Goal: Information Seeking & Learning: Learn about a topic

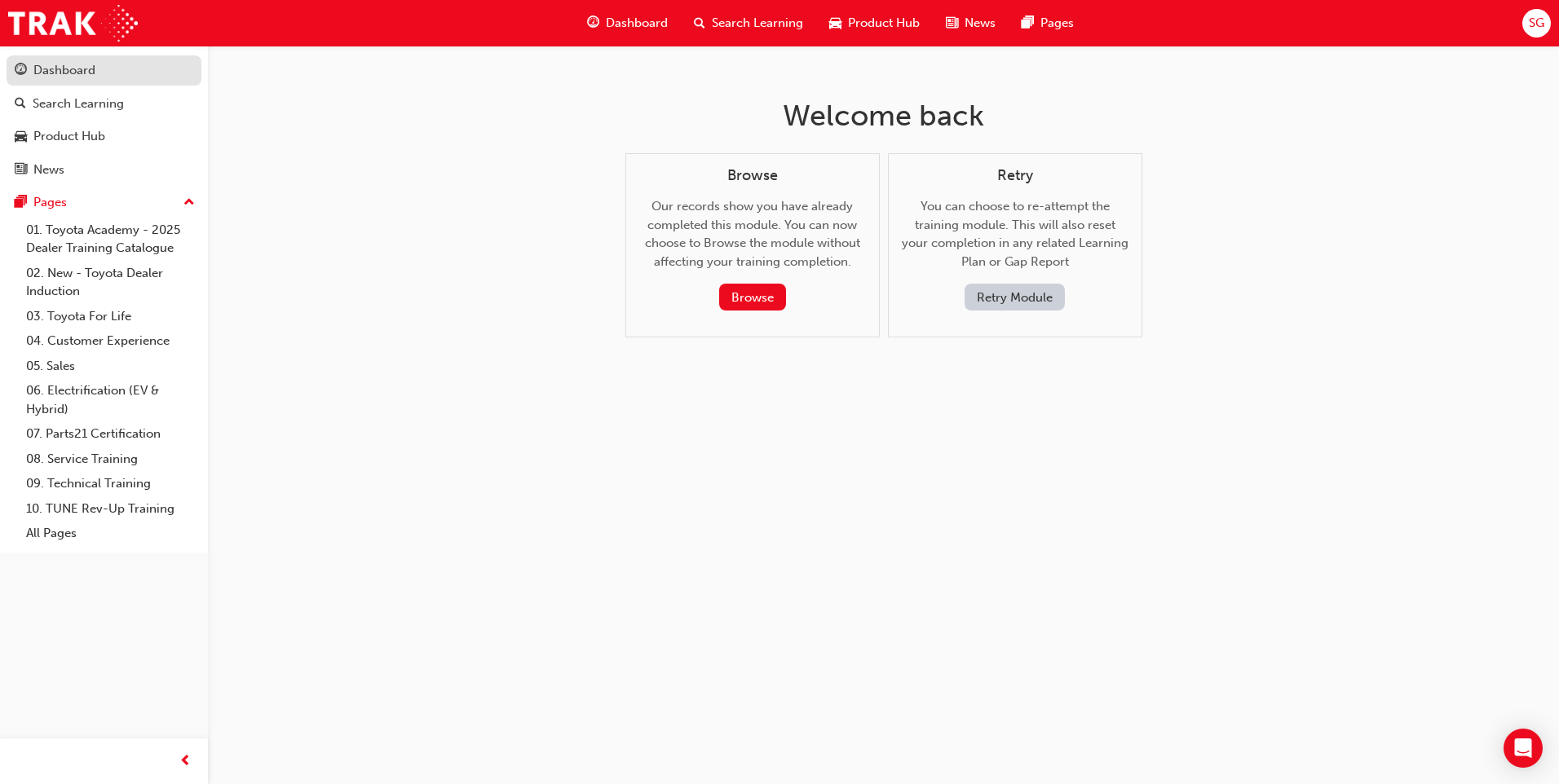
click at [67, 76] on div "Dashboard" at bounding box center [65, 71] width 62 height 19
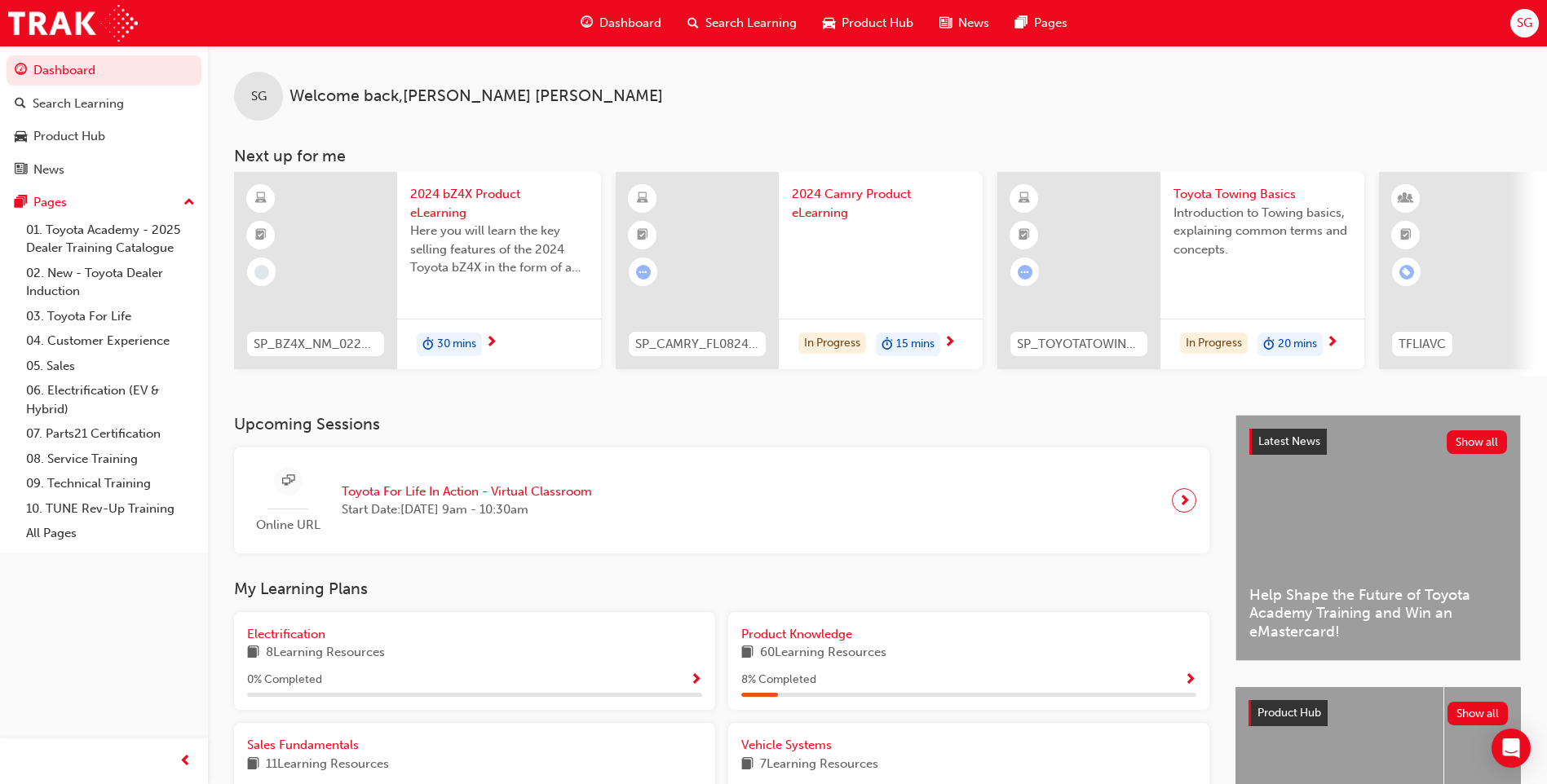
click at [709, 21] on span "Search Learning" at bounding box center [751, 23] width 92 height 19
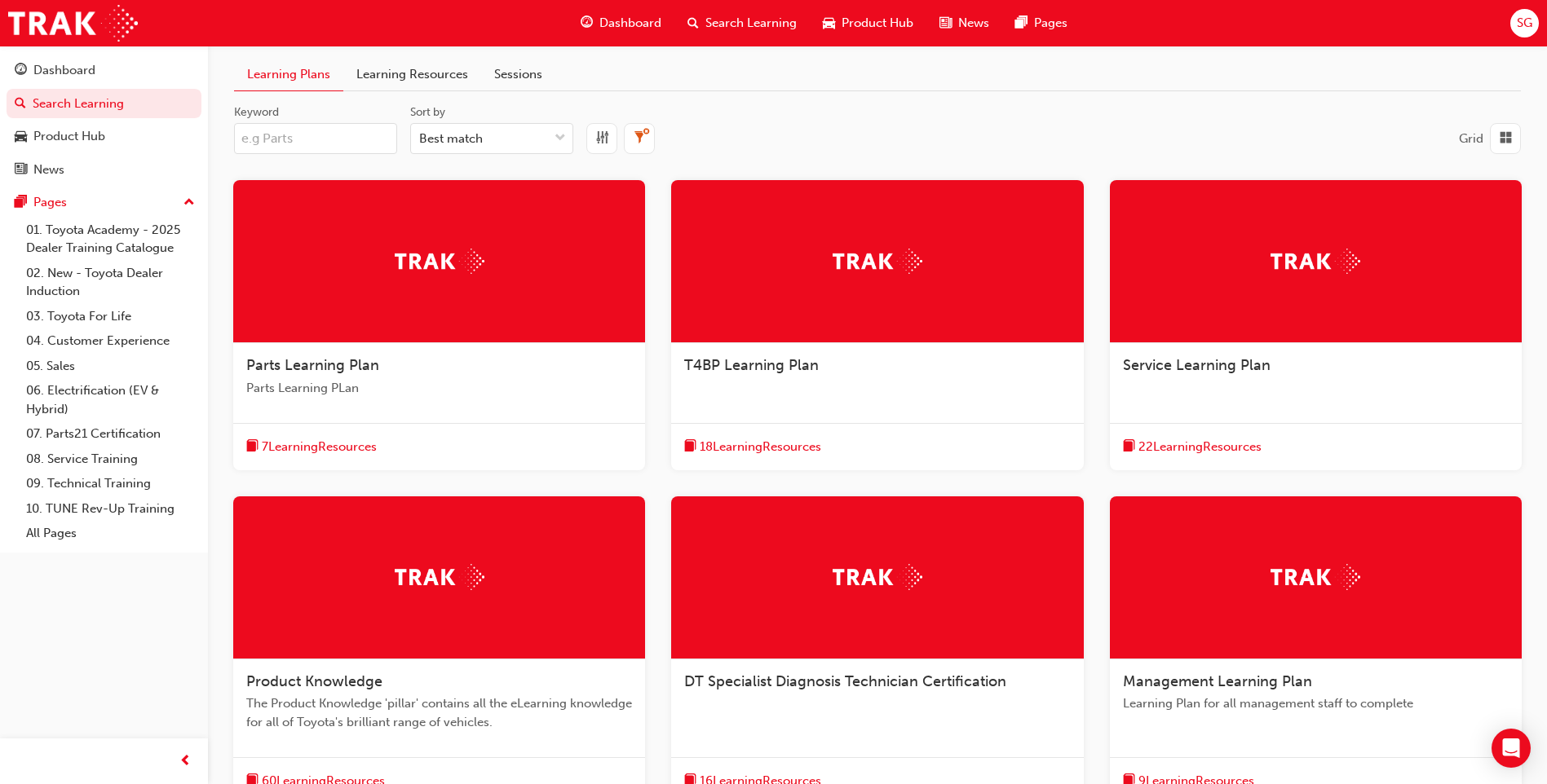
click at [303, 134] on input "Keyword" at bounding box center [315, 138] width 163 height 31
paste input "SPK9102"
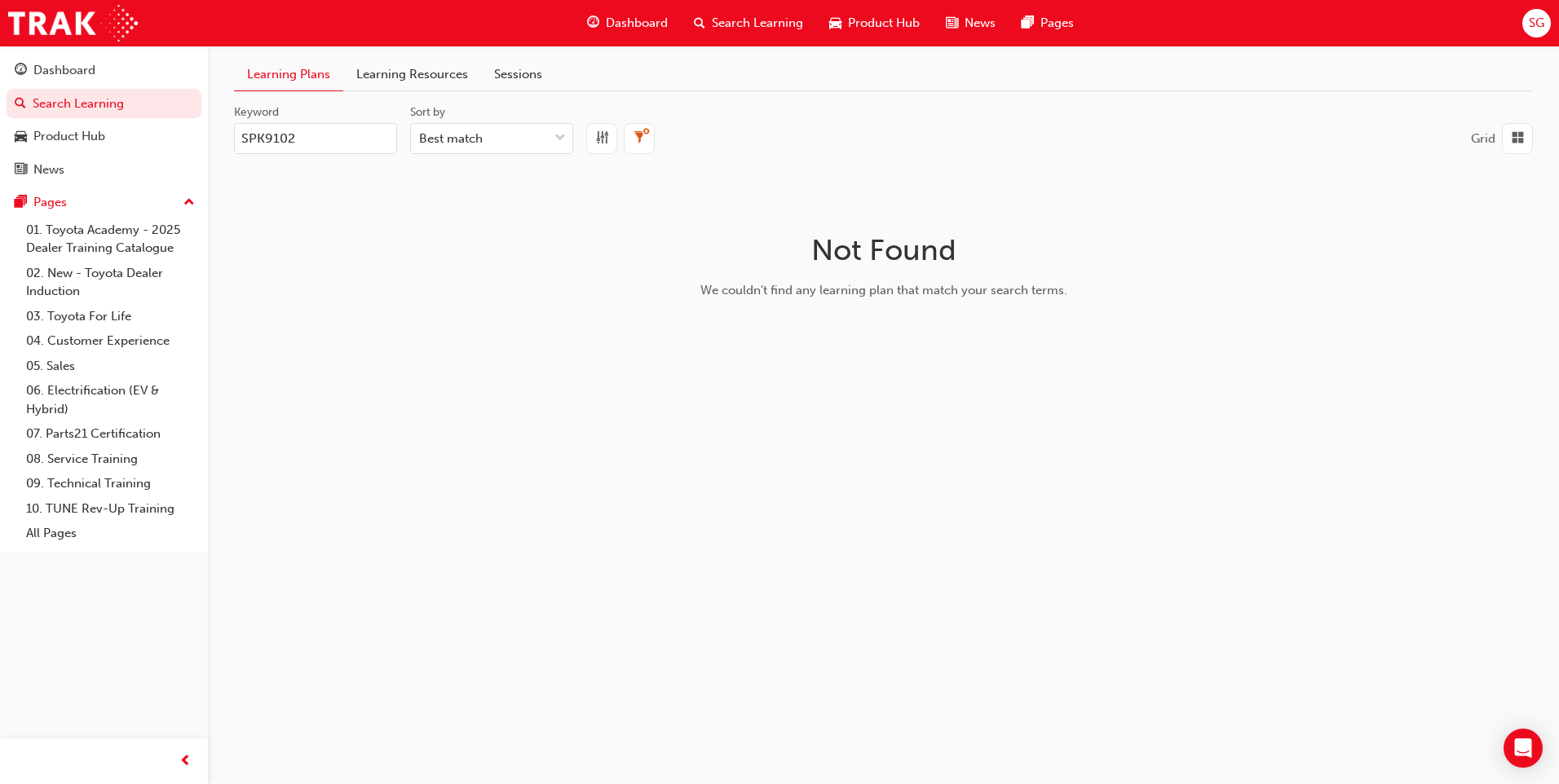
type input "SPK9102"
click at [388, 74] on link "Learning Resources" at bounding box center [412, 74] width 138 height 32
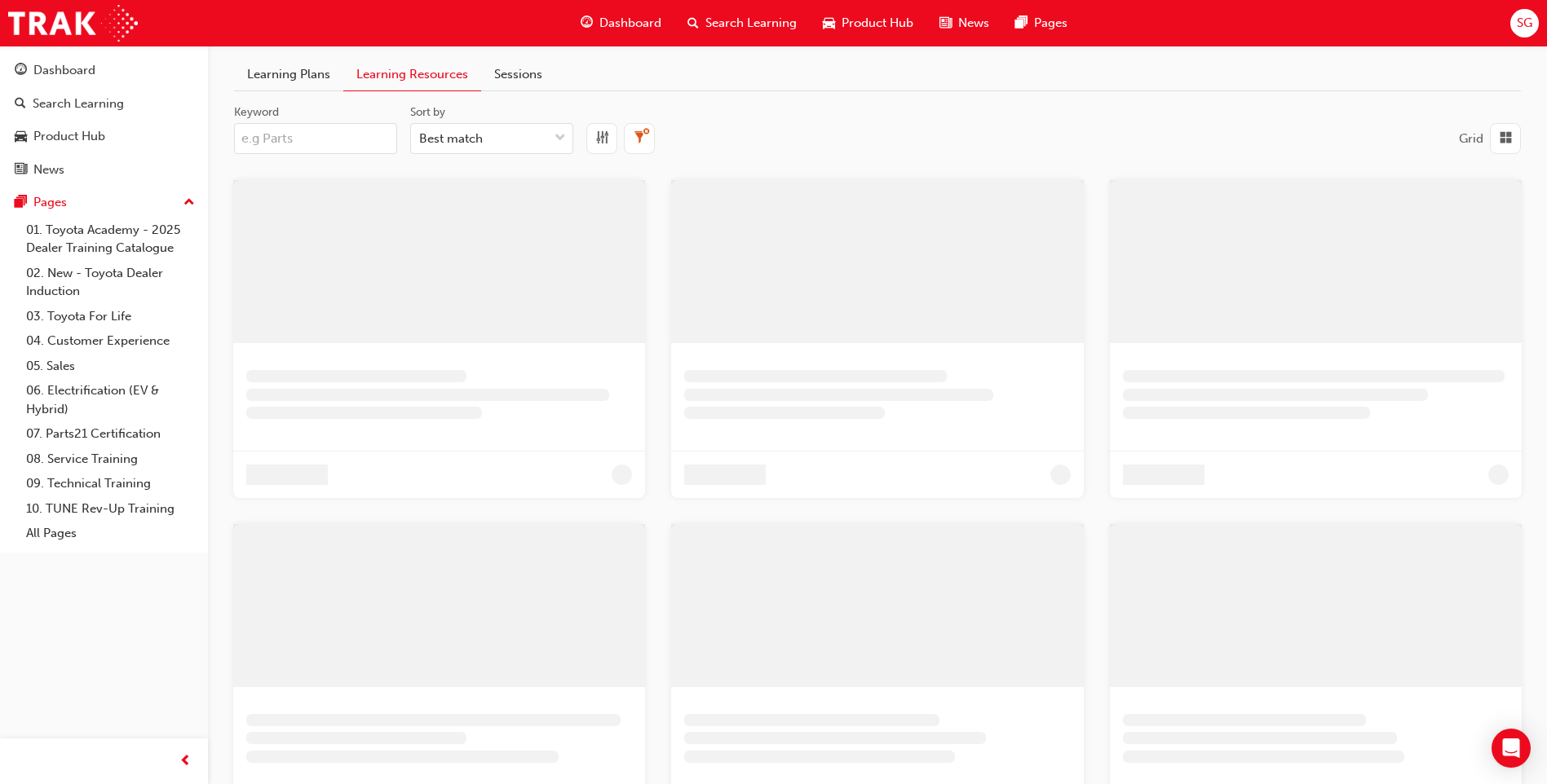
click at [285, 142] on input "Keyword" at bounding box center [315, 138] width 163 height 31
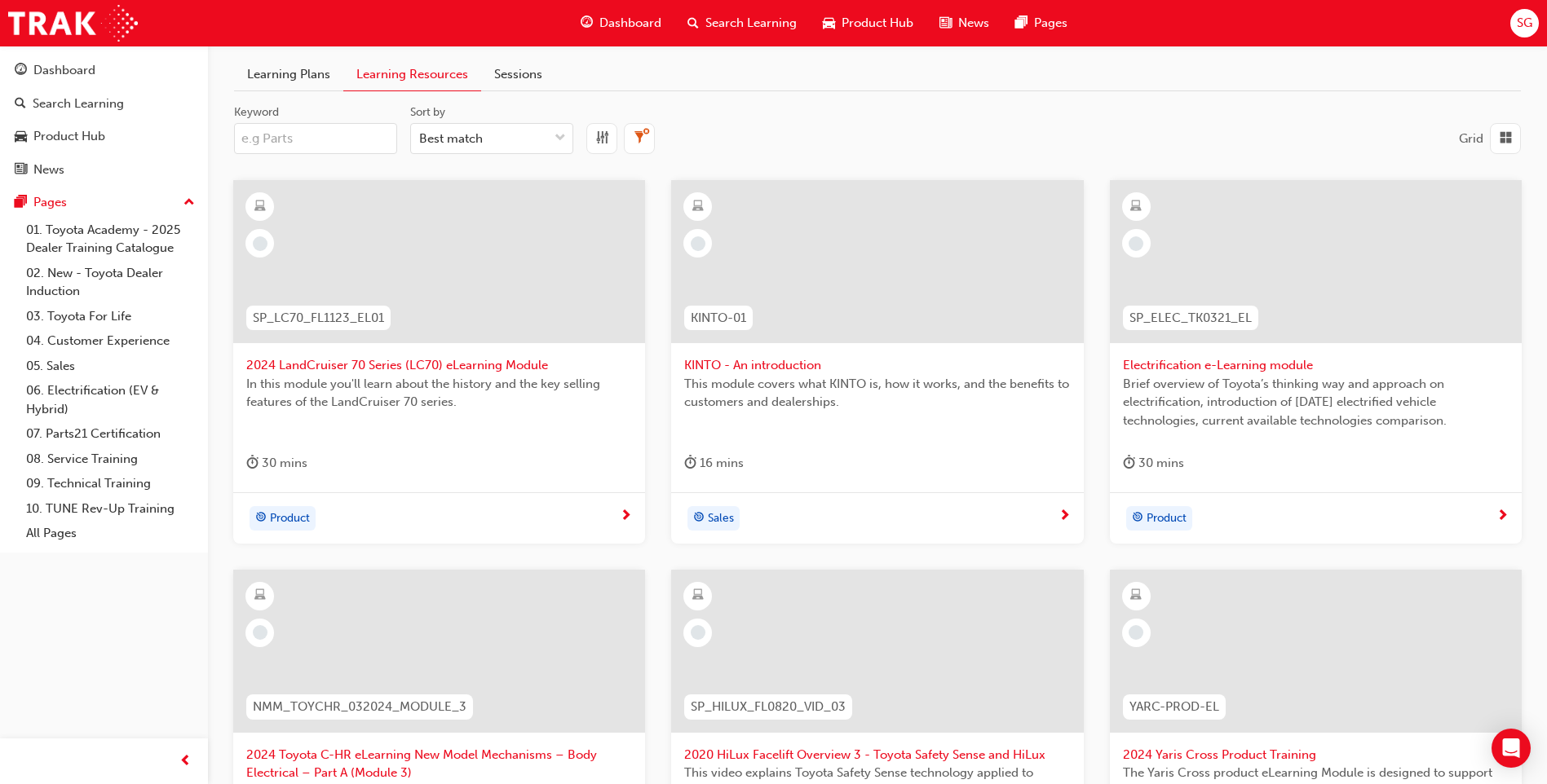
paste input "SPK9102"
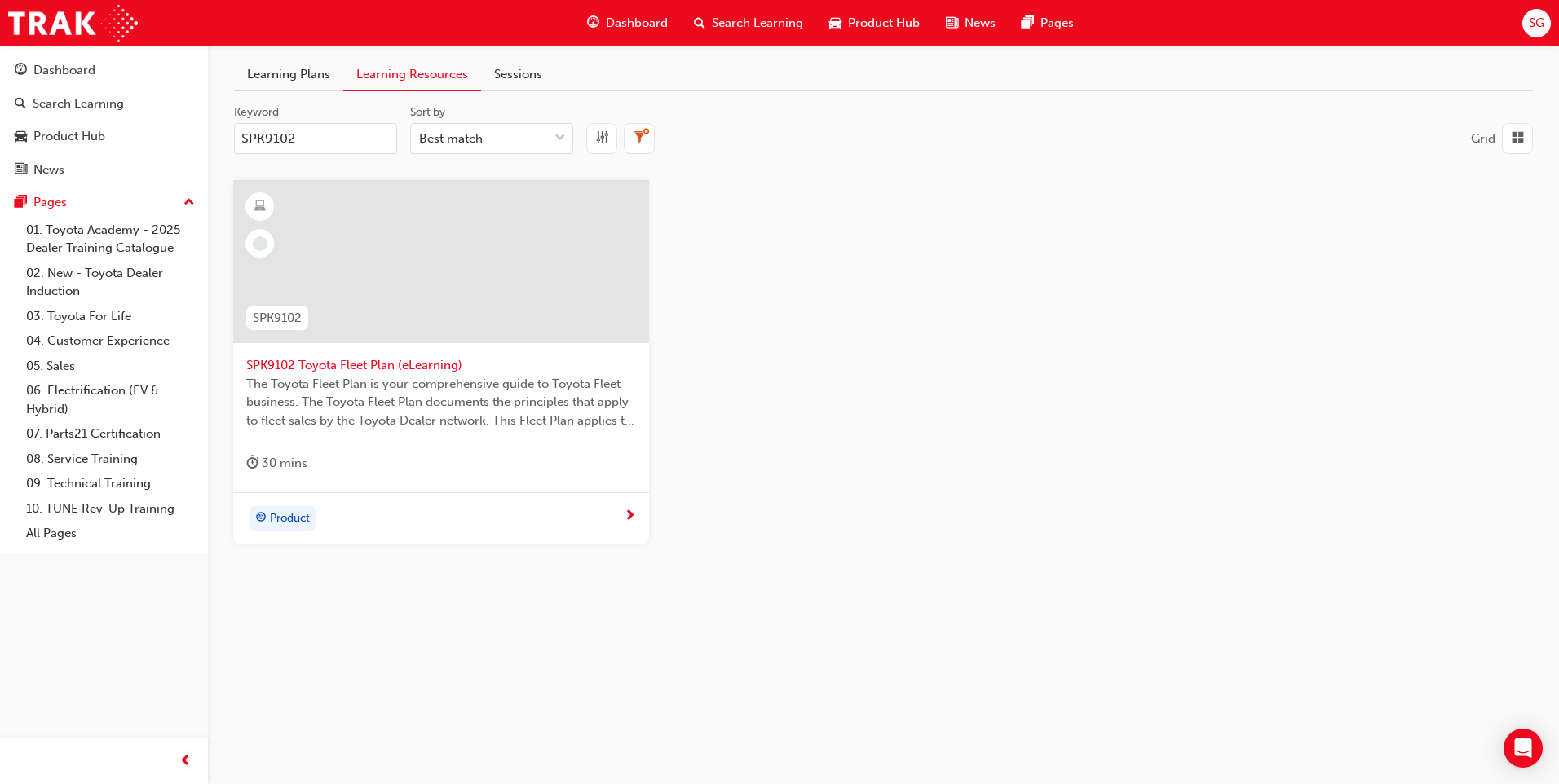
type input "SPK9102"
click at [383, 364] on span "SPK9102 Toyota Fleet Plan (eLearning)" at bounding box center [441, 366] width 390 height 19
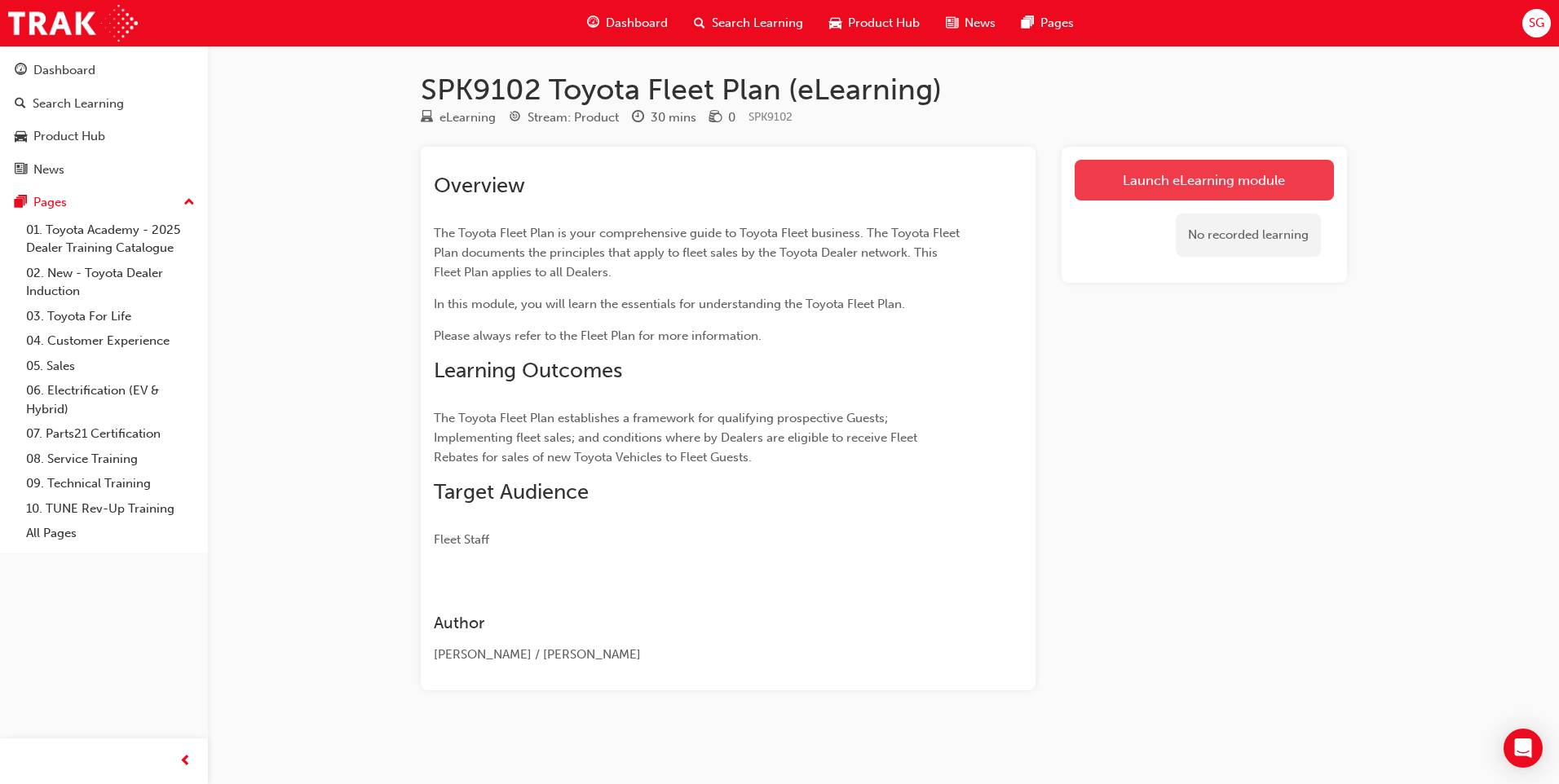
click at [1222, 190] on link "Launch eLearning module" at bounding box center [1205, 180] width 260 height 41
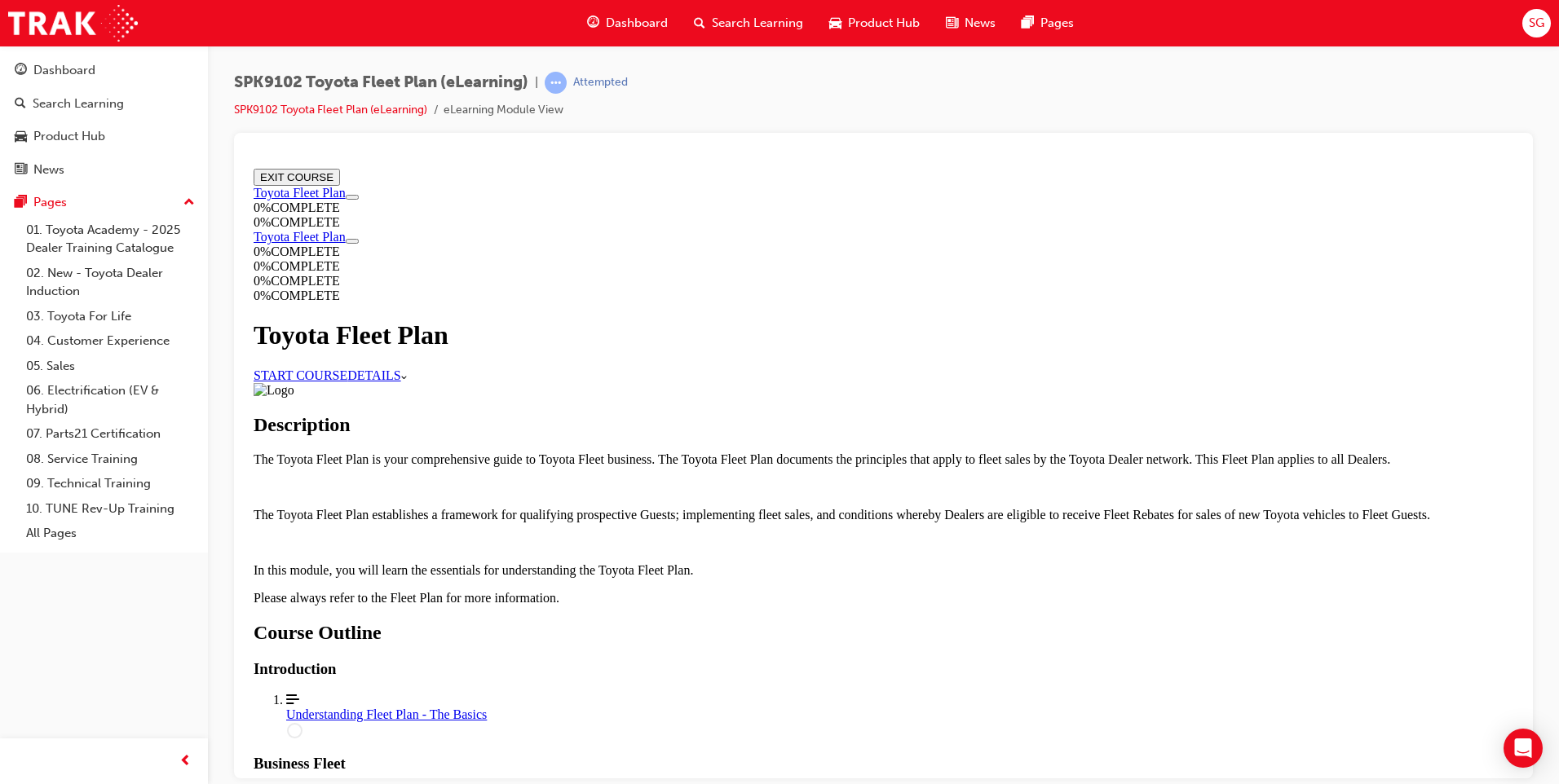
click at [347, 370] on link "START COURSE" at bounding box center [300, 375] width 93 height 14
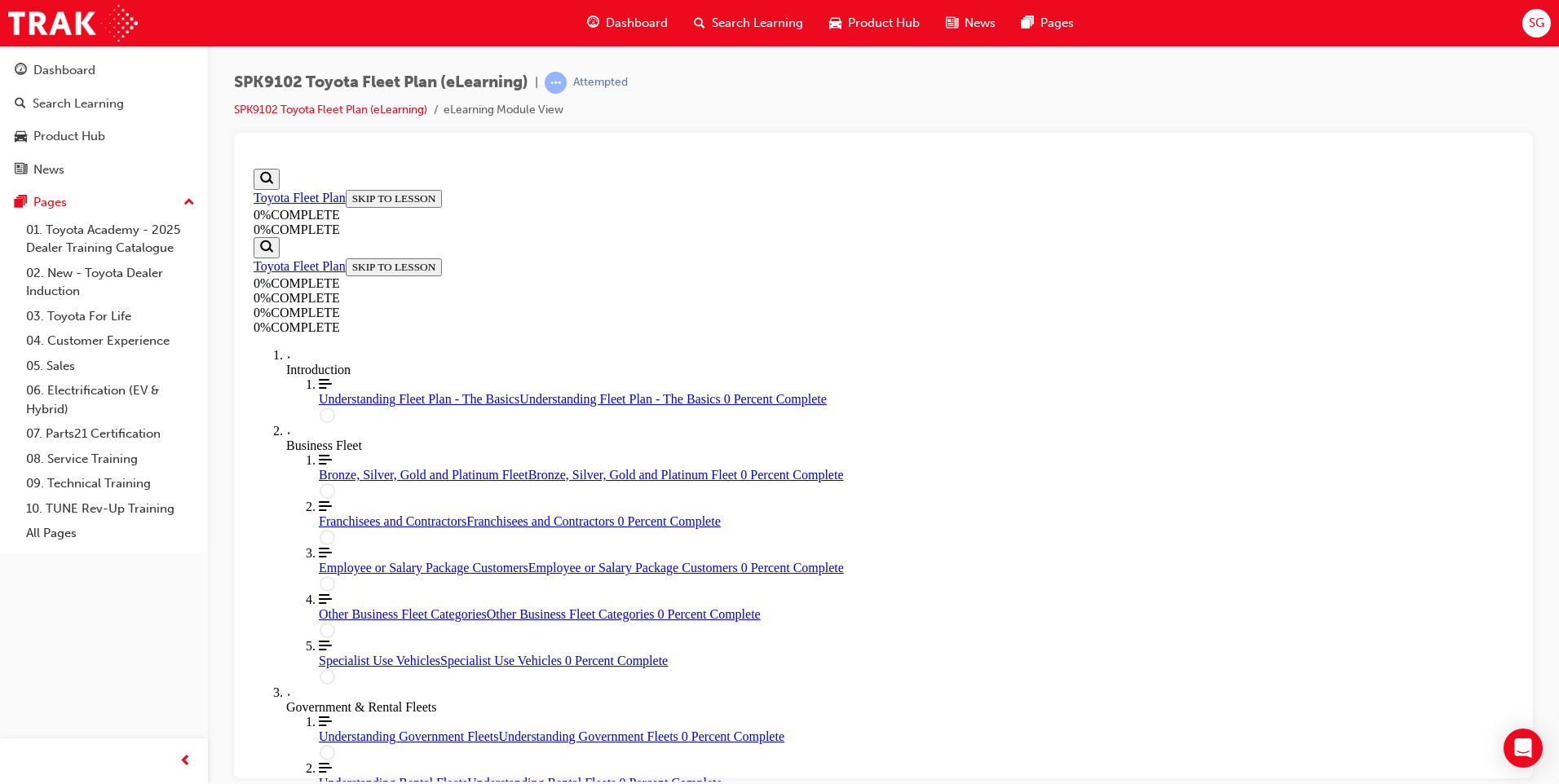
scroll to position [56, 0]
click at [358, 108] on link "SPK9102 Toyota Fleet Plan (eLearning)" at bounding box center [330, 110] width 193 height 14
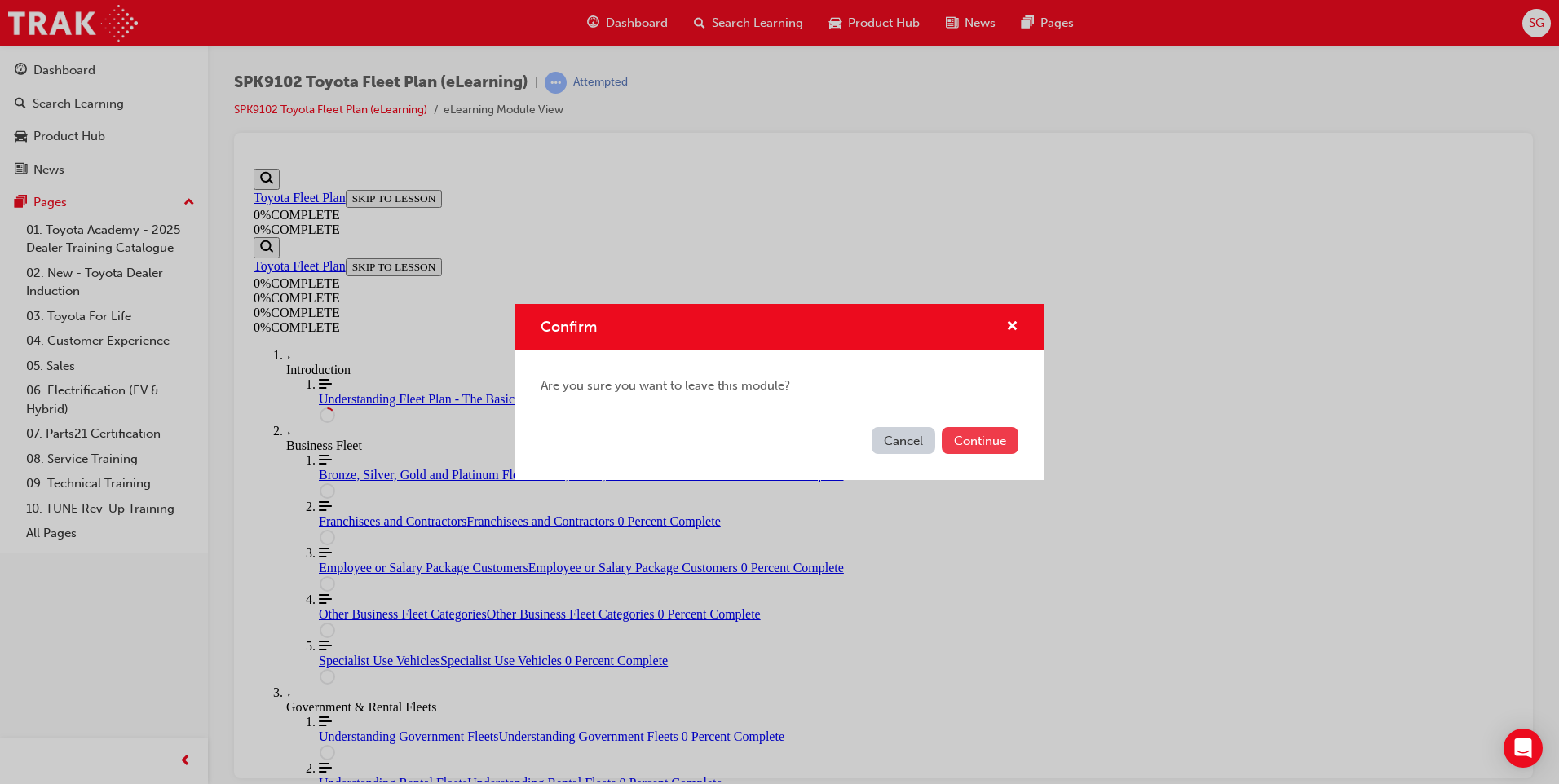
click at [988, 443] on button "Continue" at bounding box center [980, 440] width 77 height 27
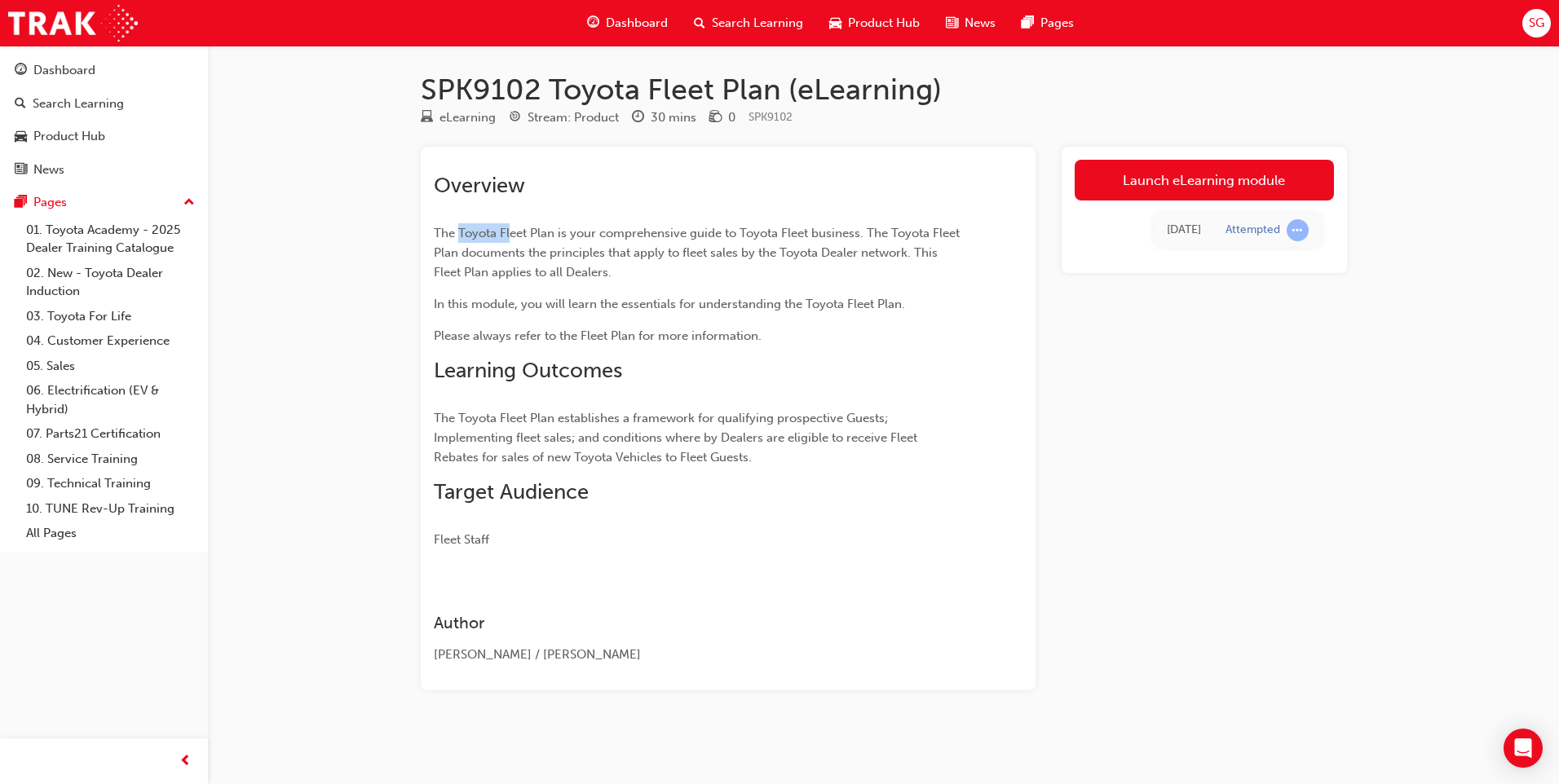
drag, startPoint x: 476, startPoint y: 233, endPoint x: 512, endPoint y: 239, distance: 36.5
click at [512, 239] on span "The Toyota Fleet Plan is your comprehensive guide to Toyota Fleet business. The…" at bounding box center [698, 253] width 529 height 54
drag, startPoint x: 512, startPoint y: 239, endPoint x: 562, endPoint y: 255, distance: 52.5
click at [562, 255] on span "The Toyota Fleet Plan is your comprehensive guide to Toyota Fleet business. The…" at bounding box center [698, 253] width 529 height 54
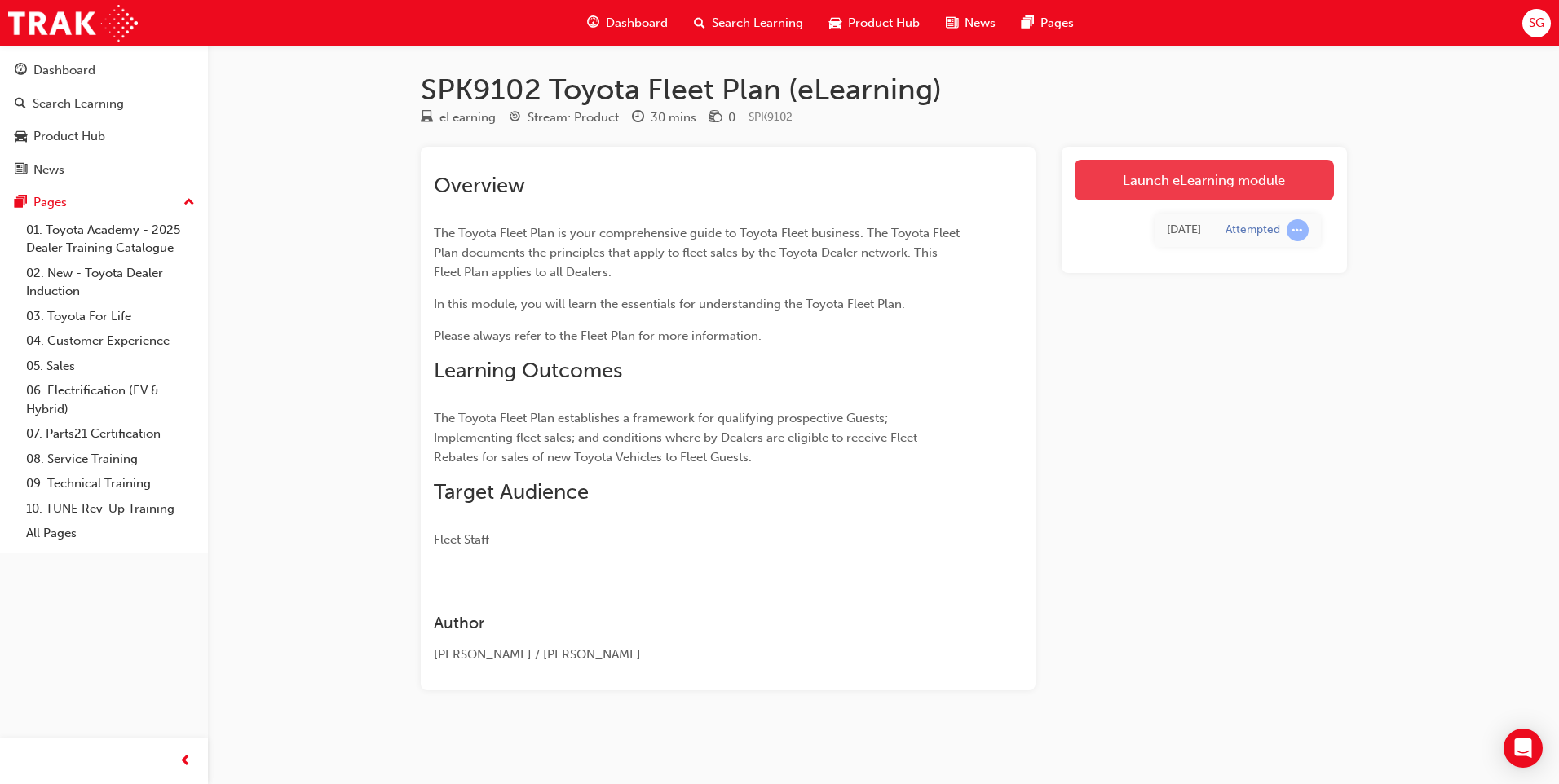
click at [1116, 183] on link "Launch eLearning module" at bounding box center [1205, 180] width 260 height 41
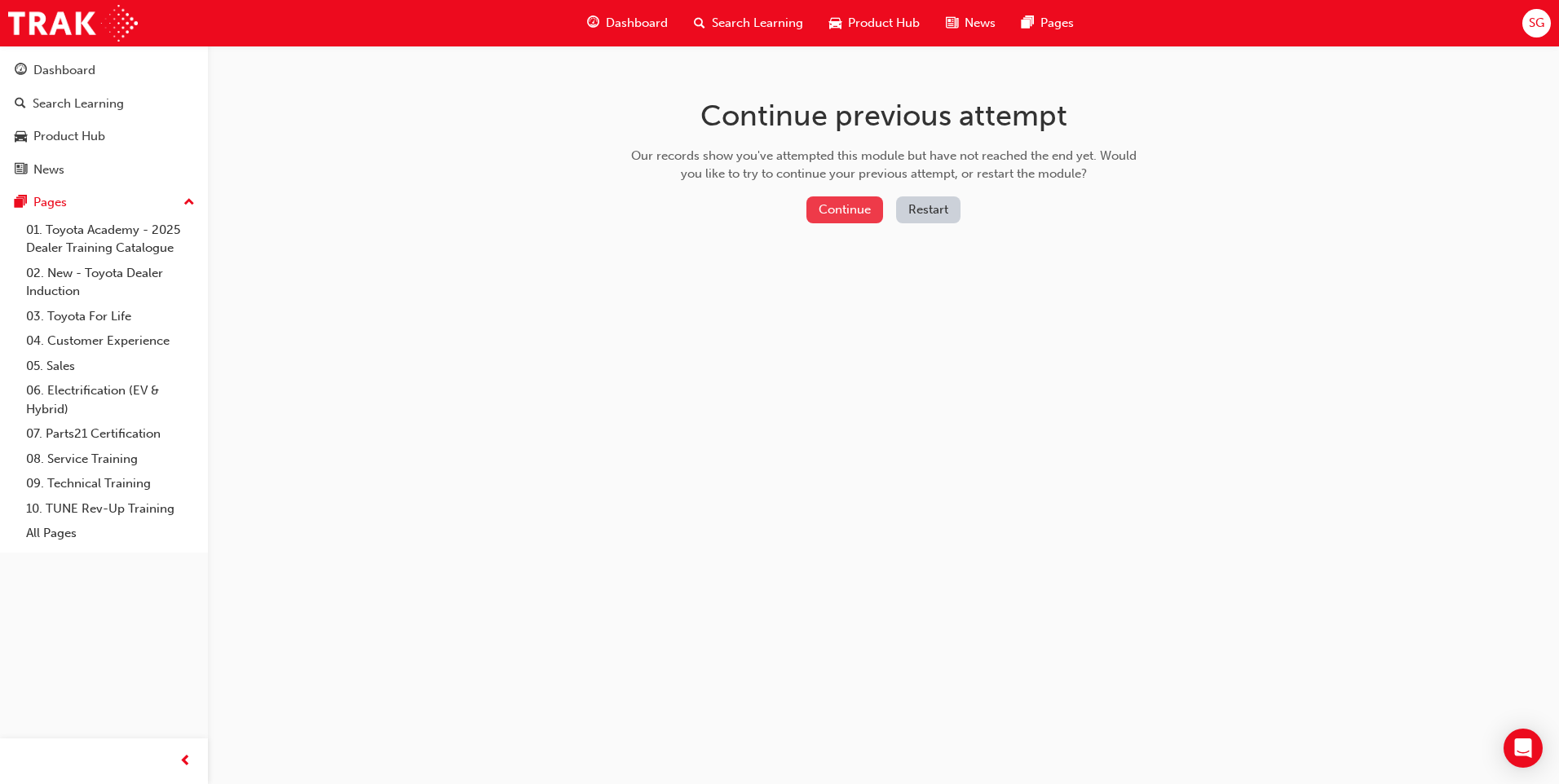
click at [854, 214] on button "Continue" at bounding box center [845, 209] width 77 height 27
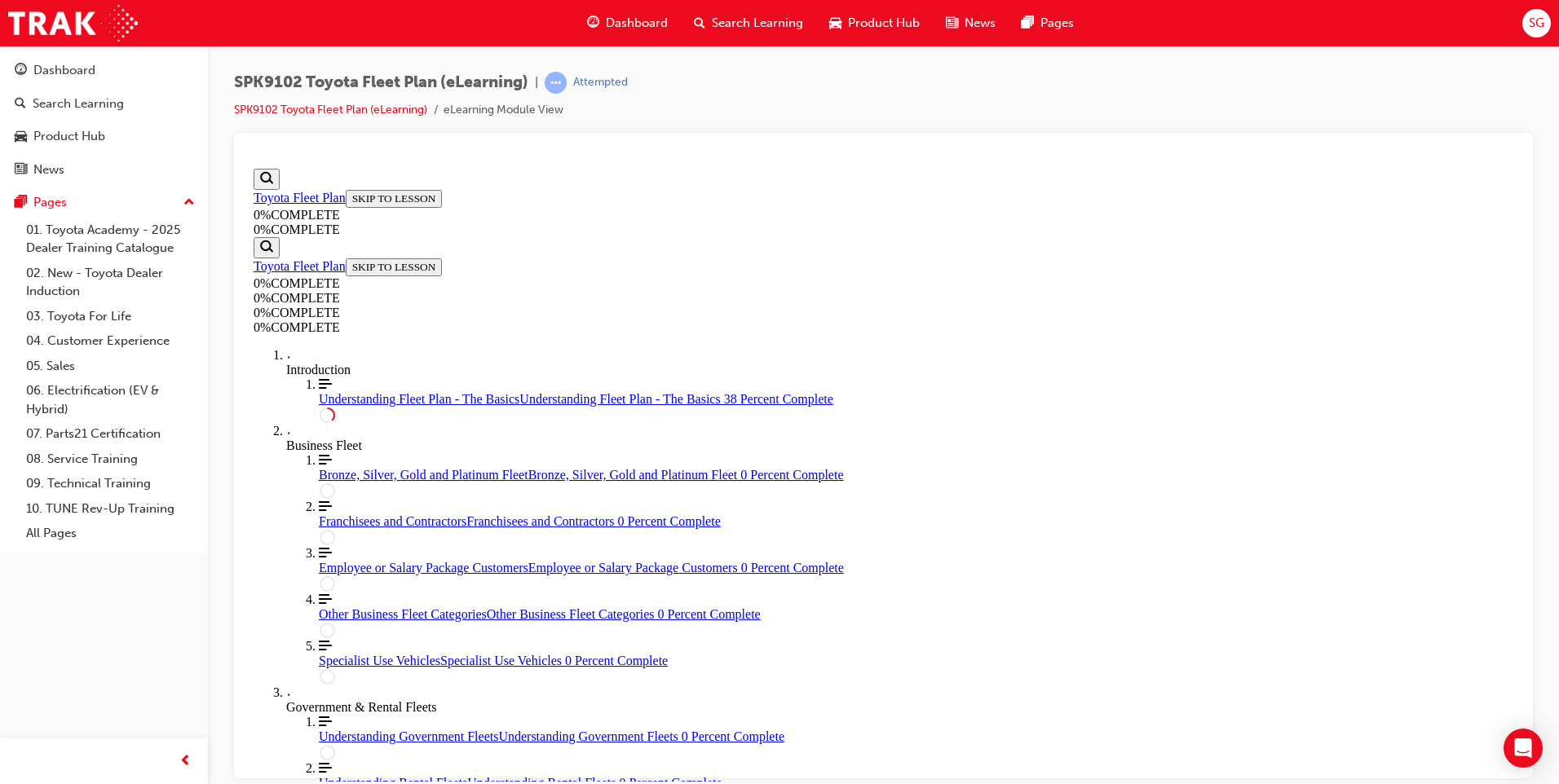
scroll to position [61, 0]
click at [217, 142] on div "SPK9102 Toyota Fleet Plan (eLearning) | Attempted SPK9102 Toyota Fleet Plan (eL…" at bounding box center [883, 395] width 1351 height 697
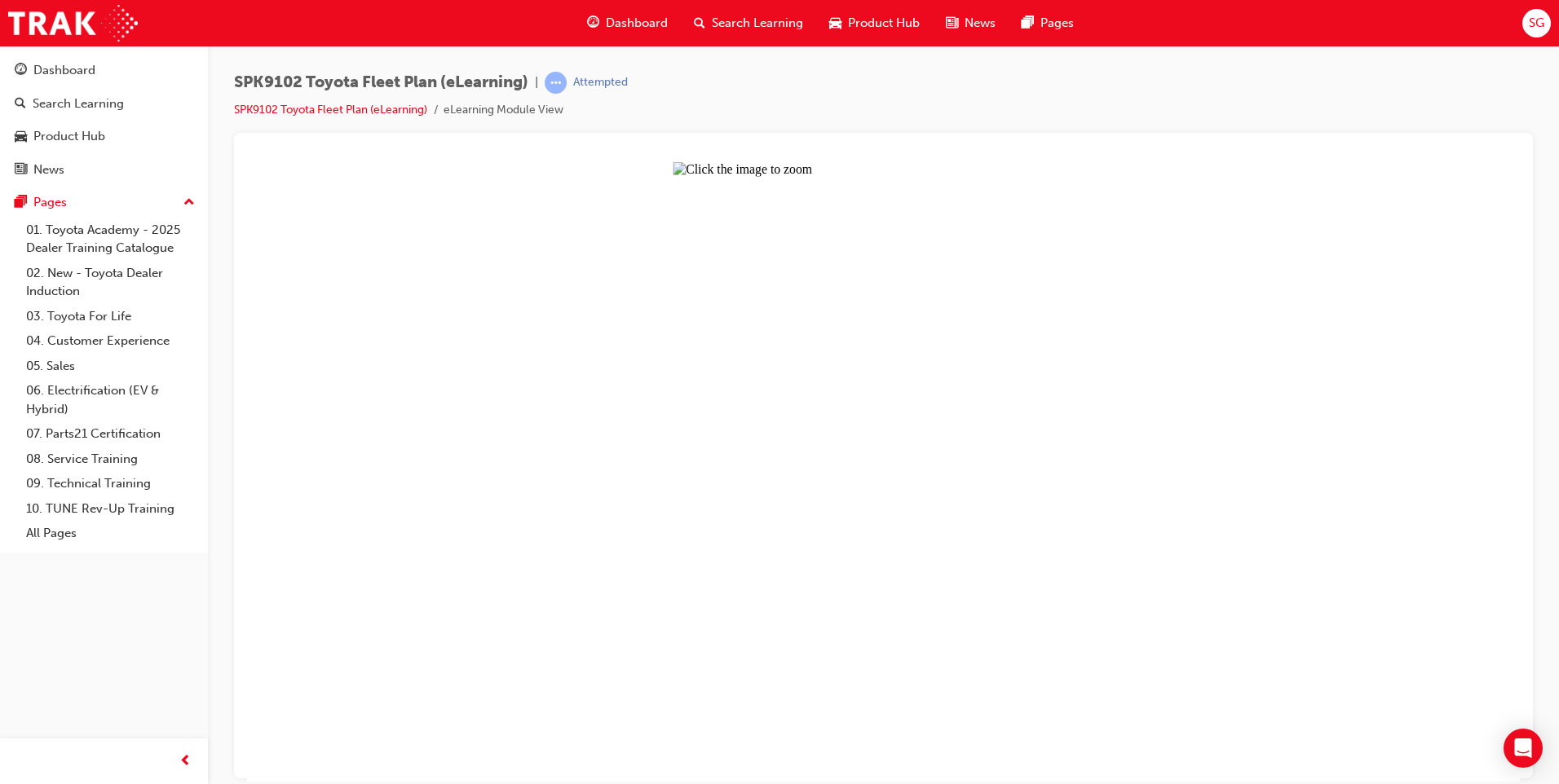
click at [947, 395] on button "Unzoom image" at bounding box center [883, 472] width 1273 height 620
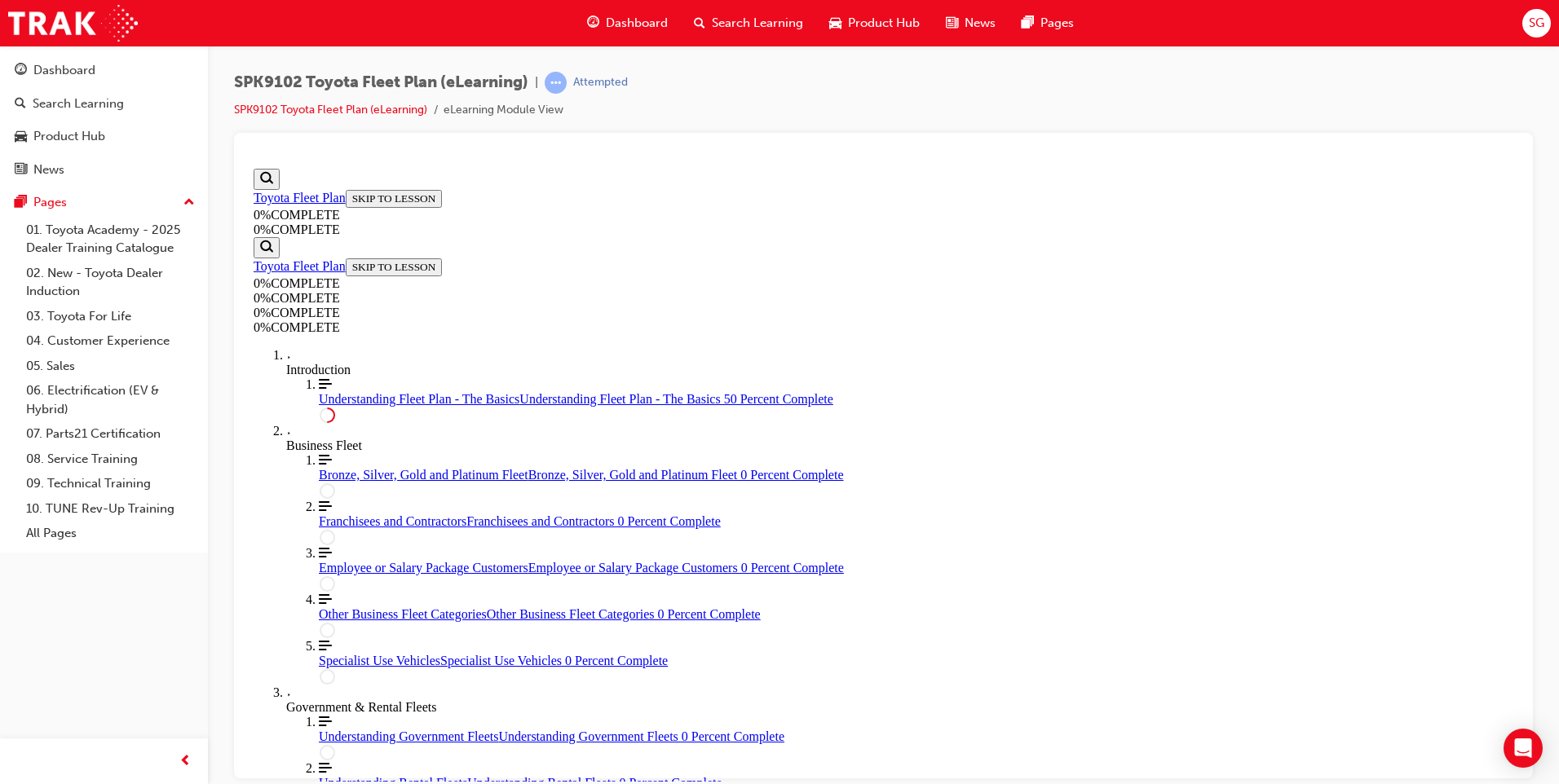
scroll to position [1977, 0]
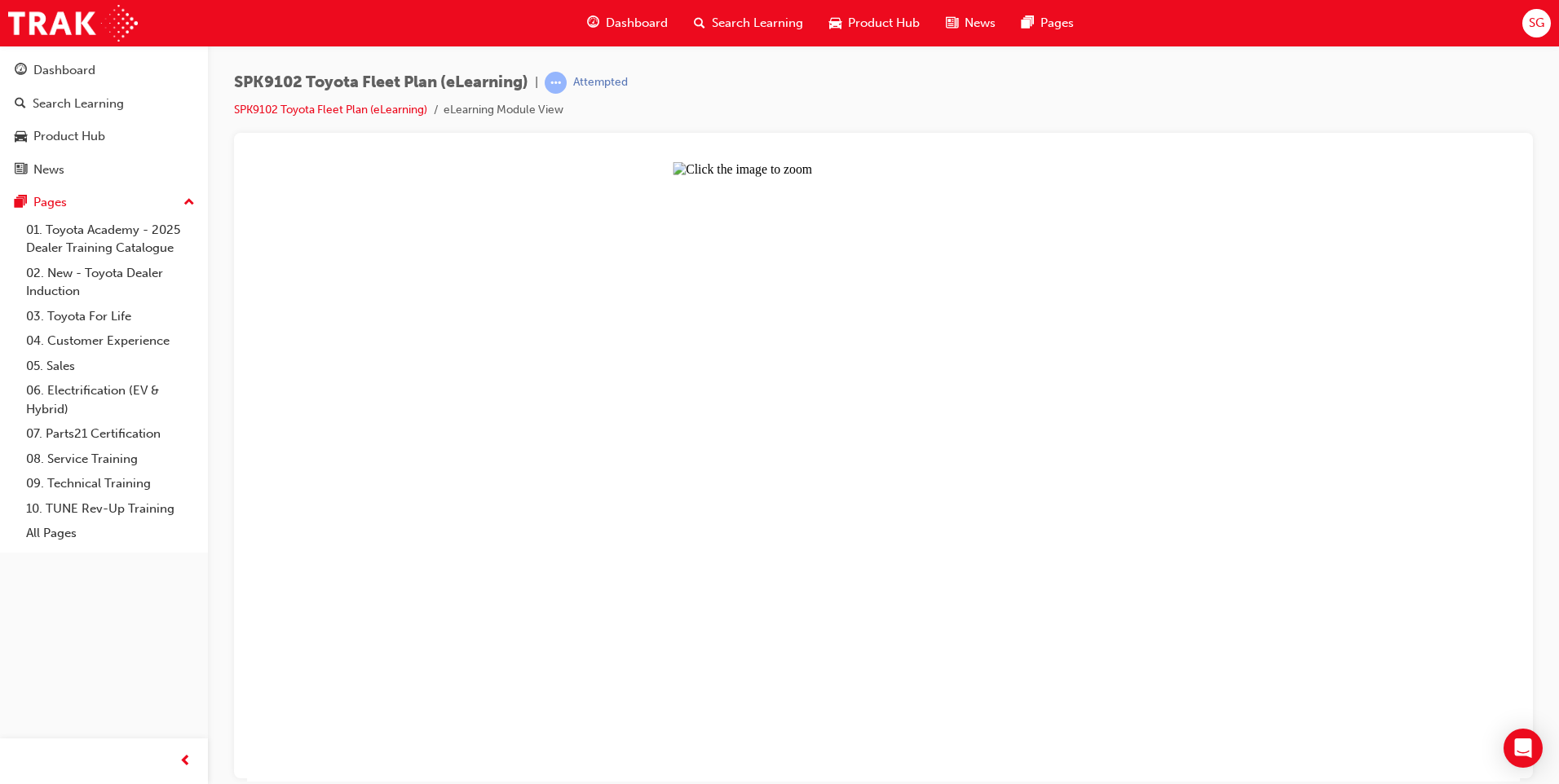
click at [1143, 524] on button "Unzoom image" at bounding box center [883, 472] width 1273 height 620
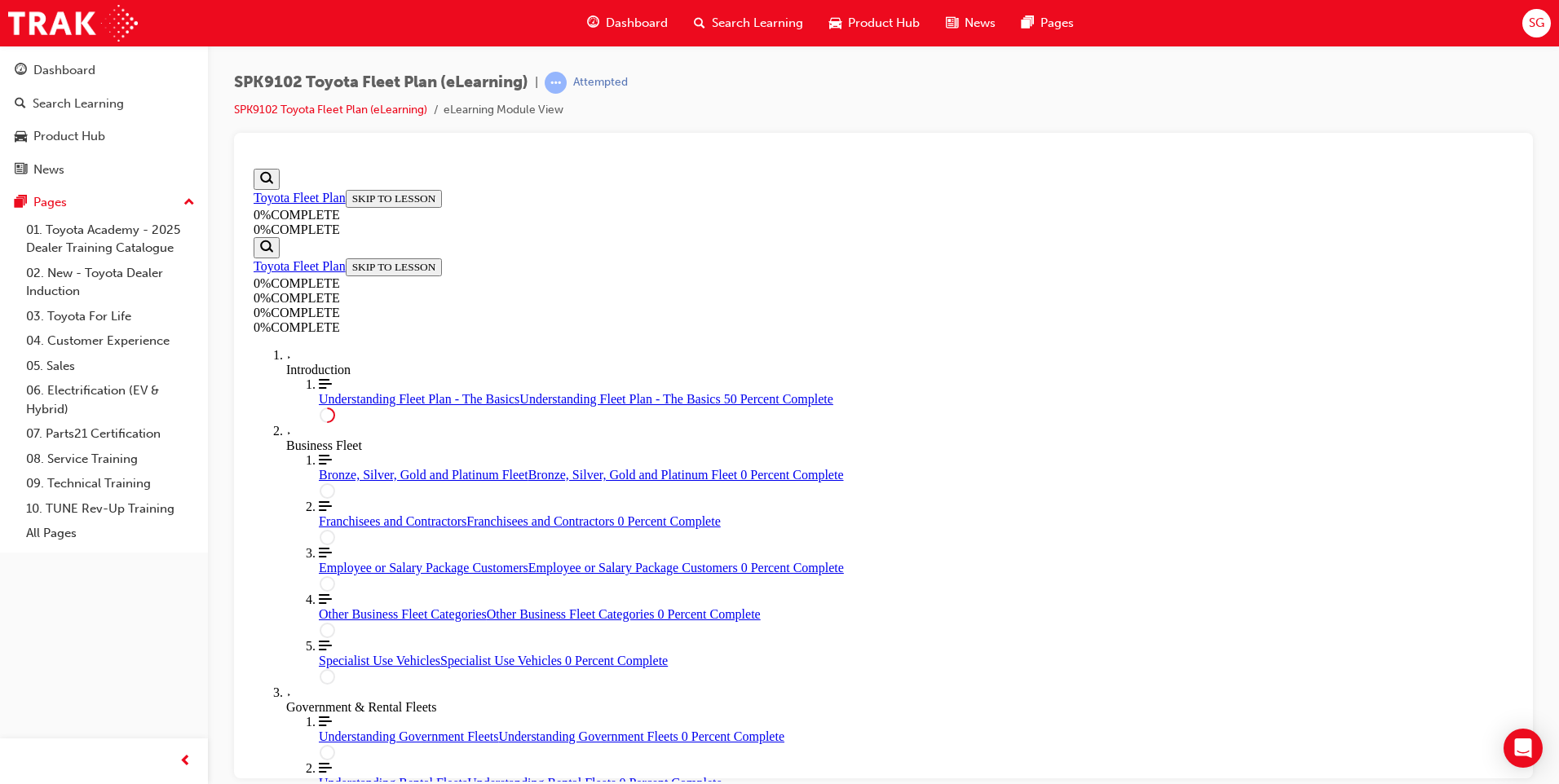
scroll to position [2038, 0]
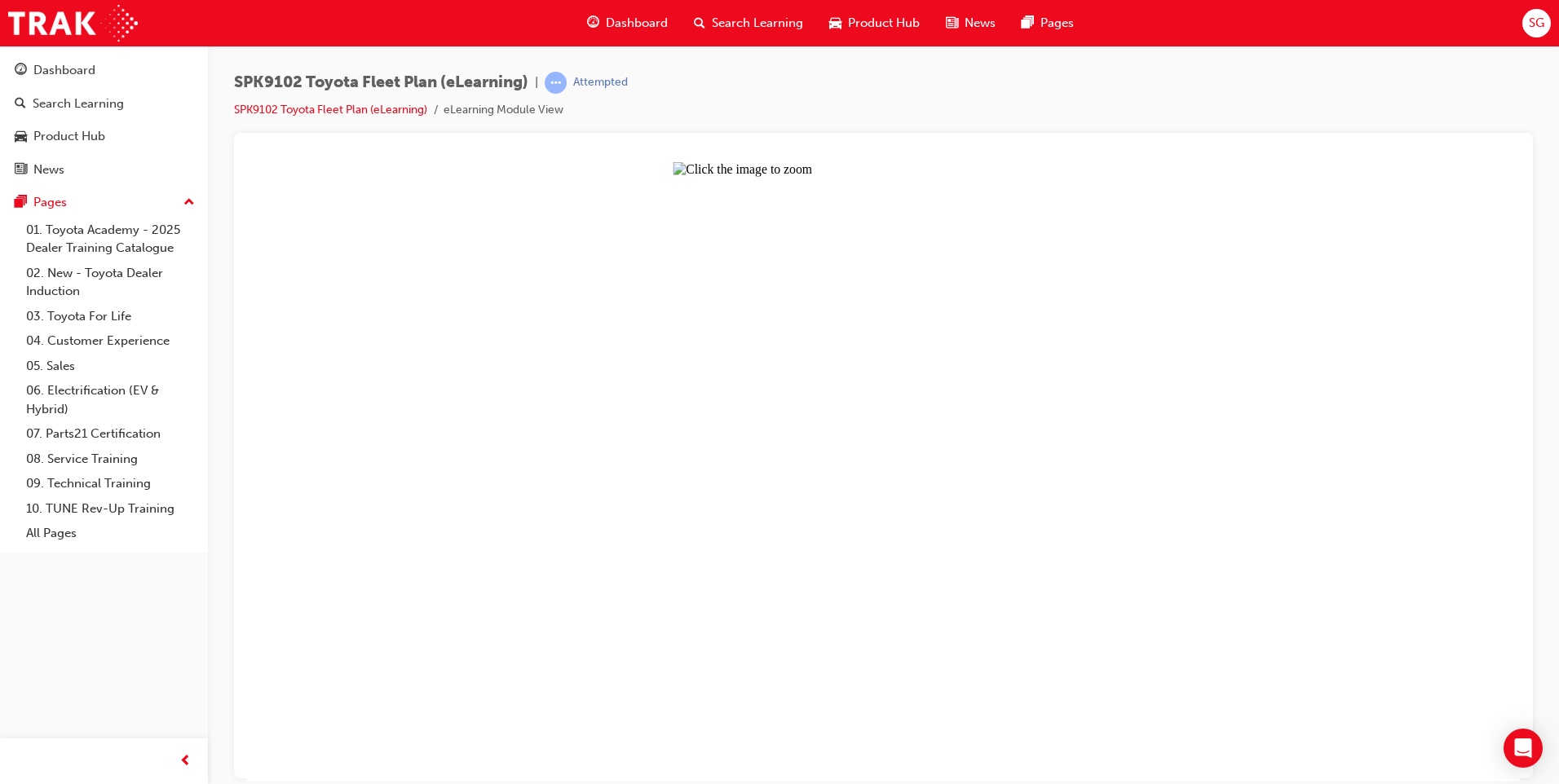
click at [882, 675] on button "Unzoom image" at bounding box center [883, 472] width 1273 height 620
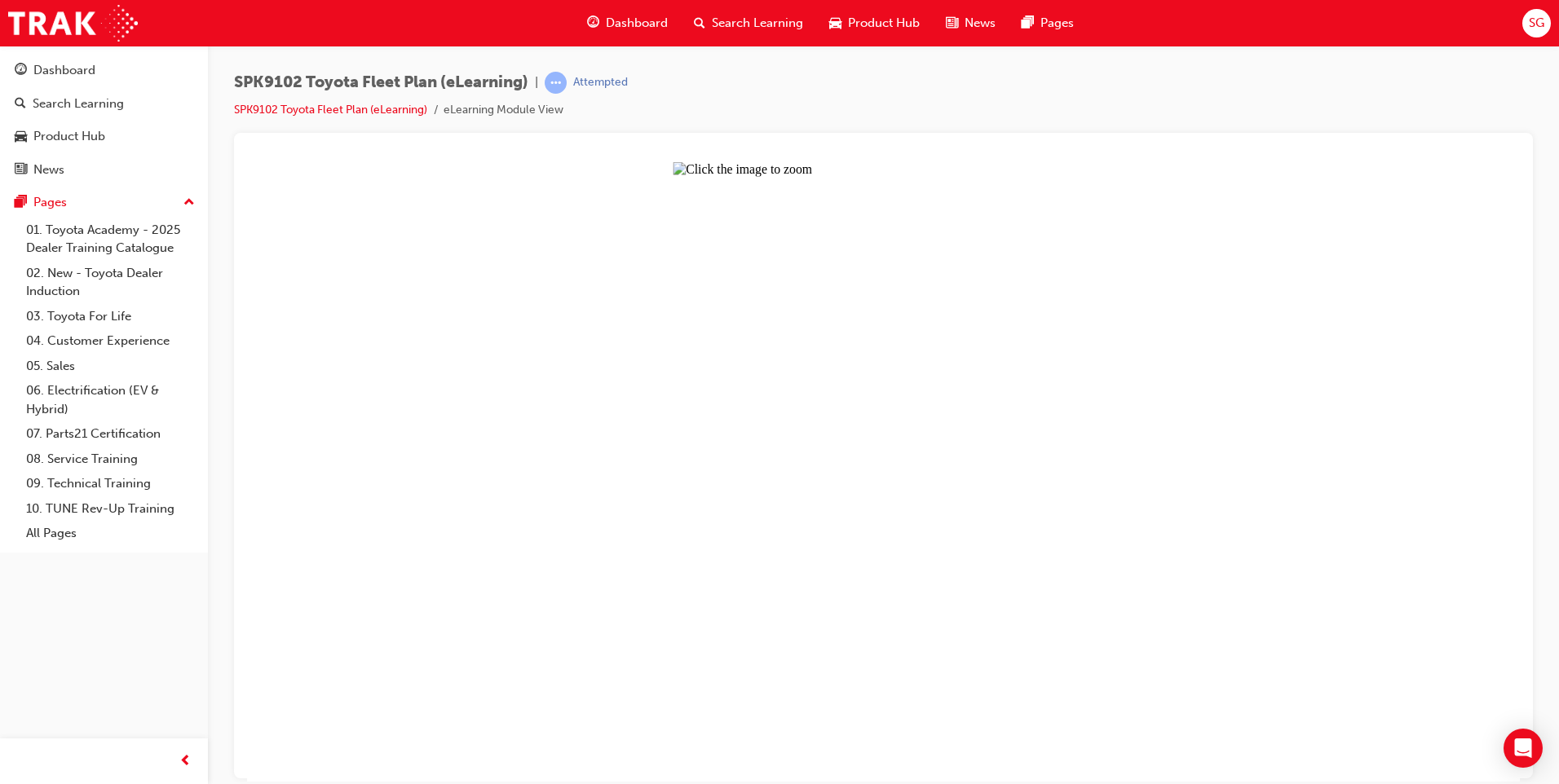
click at [609, 489] on button "Unzoom image" at bounding box center [883, 472] width 1273 height 620
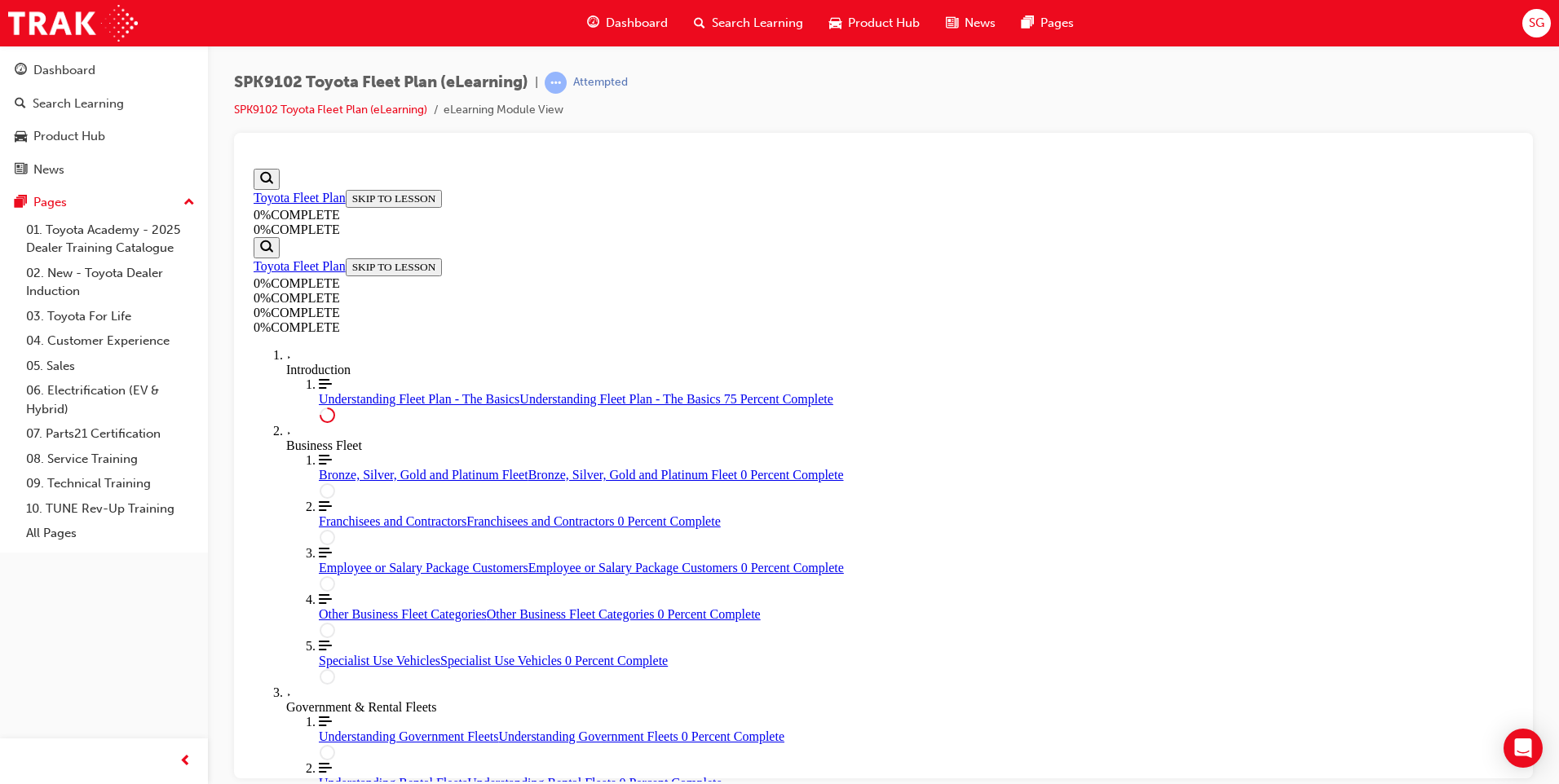
scroll to position [2752, 0]
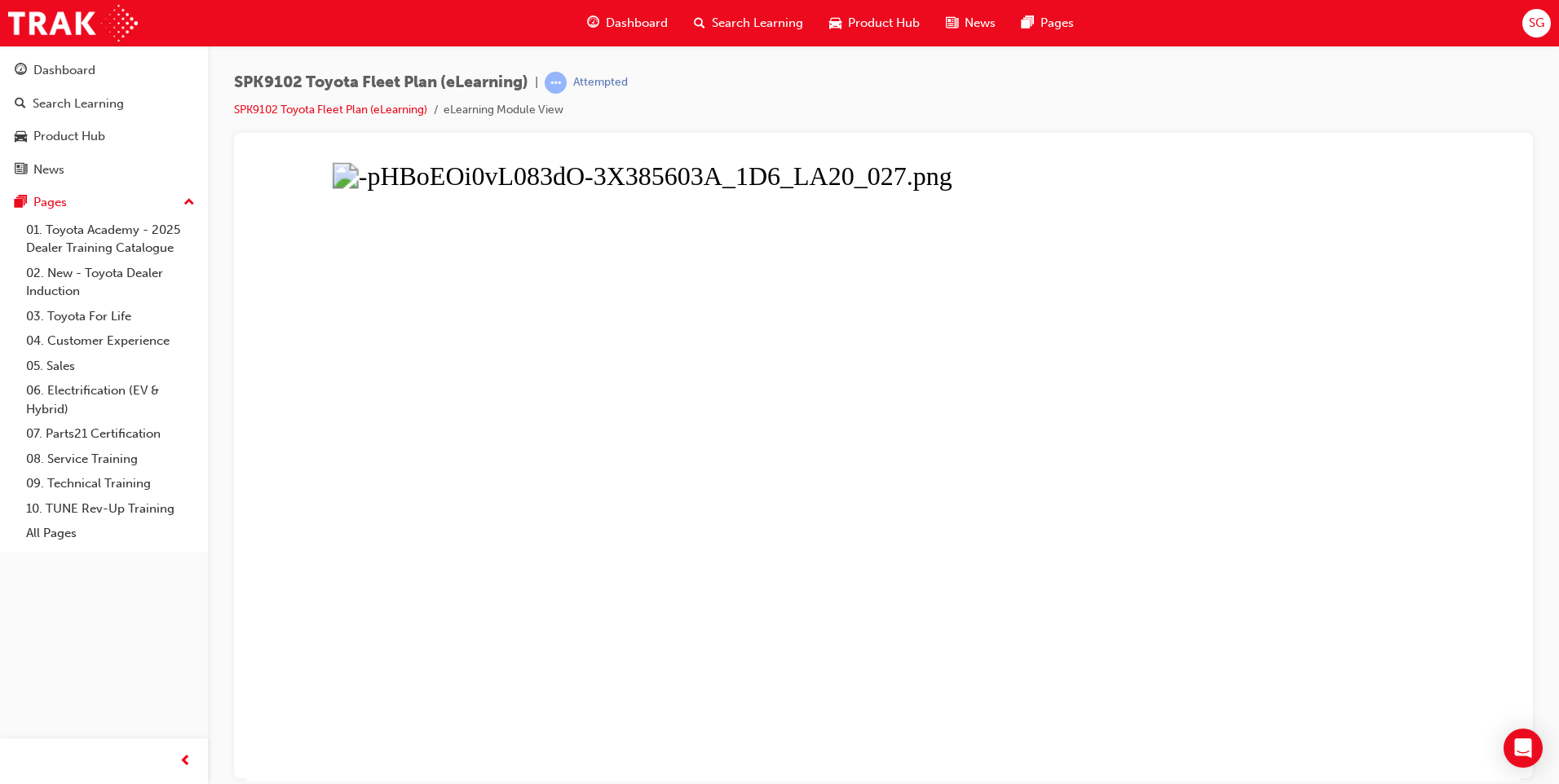
click at [708, 569] on button "Unzoom image" at bounding box center [883, 472] width 1273 height 620
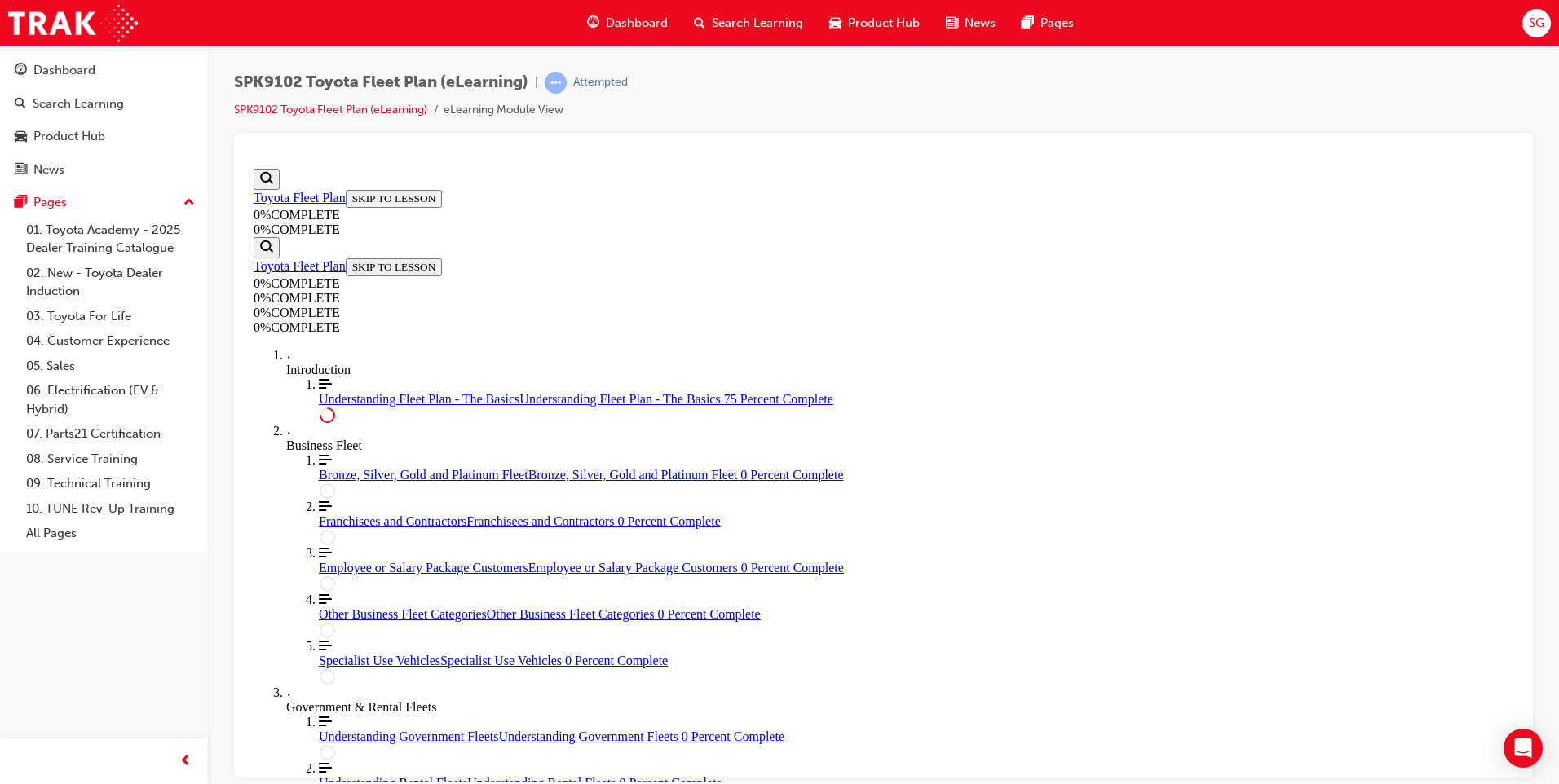
scroll to position [2957, 0]
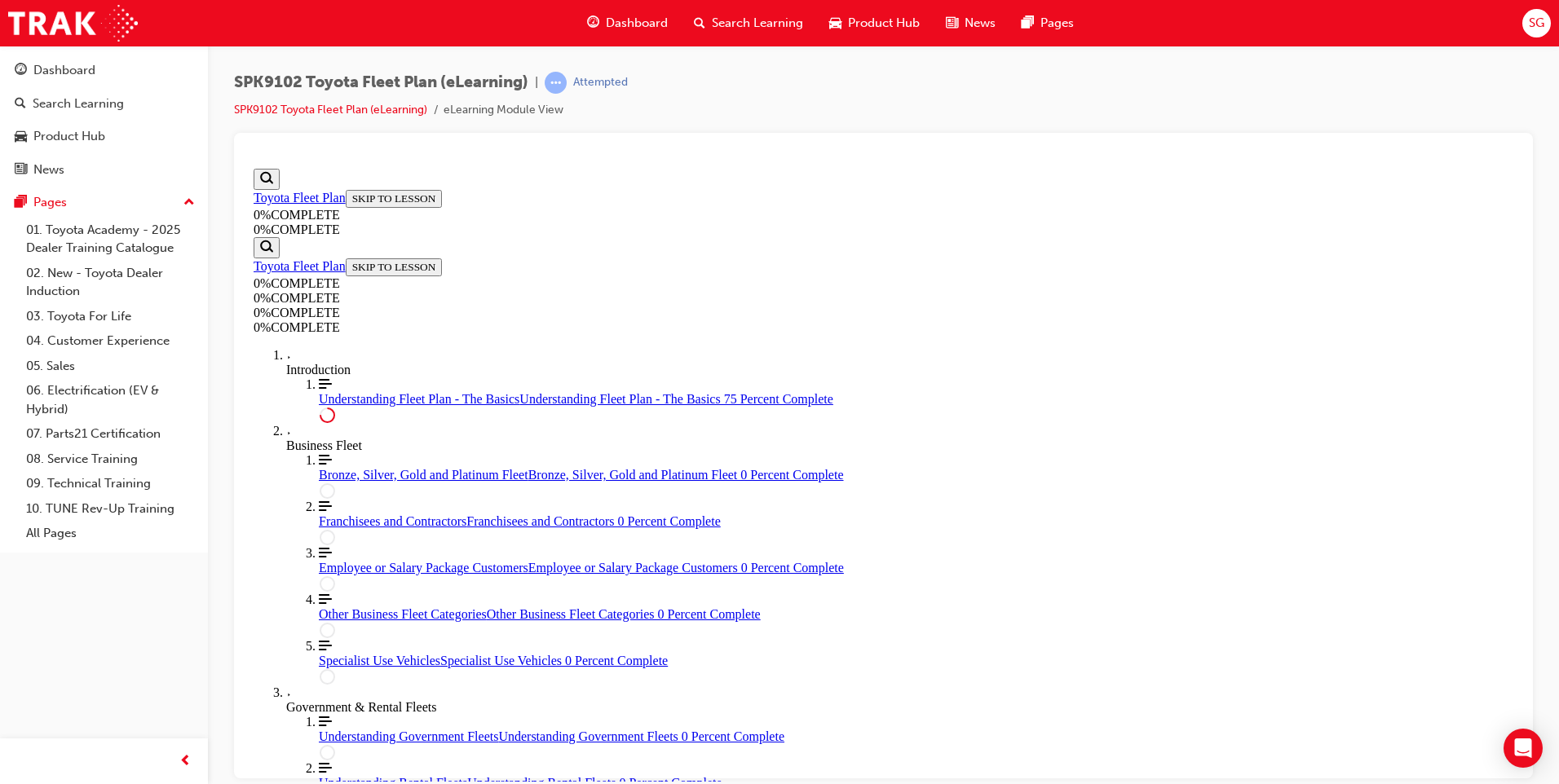
scroll to position [2529, 0]
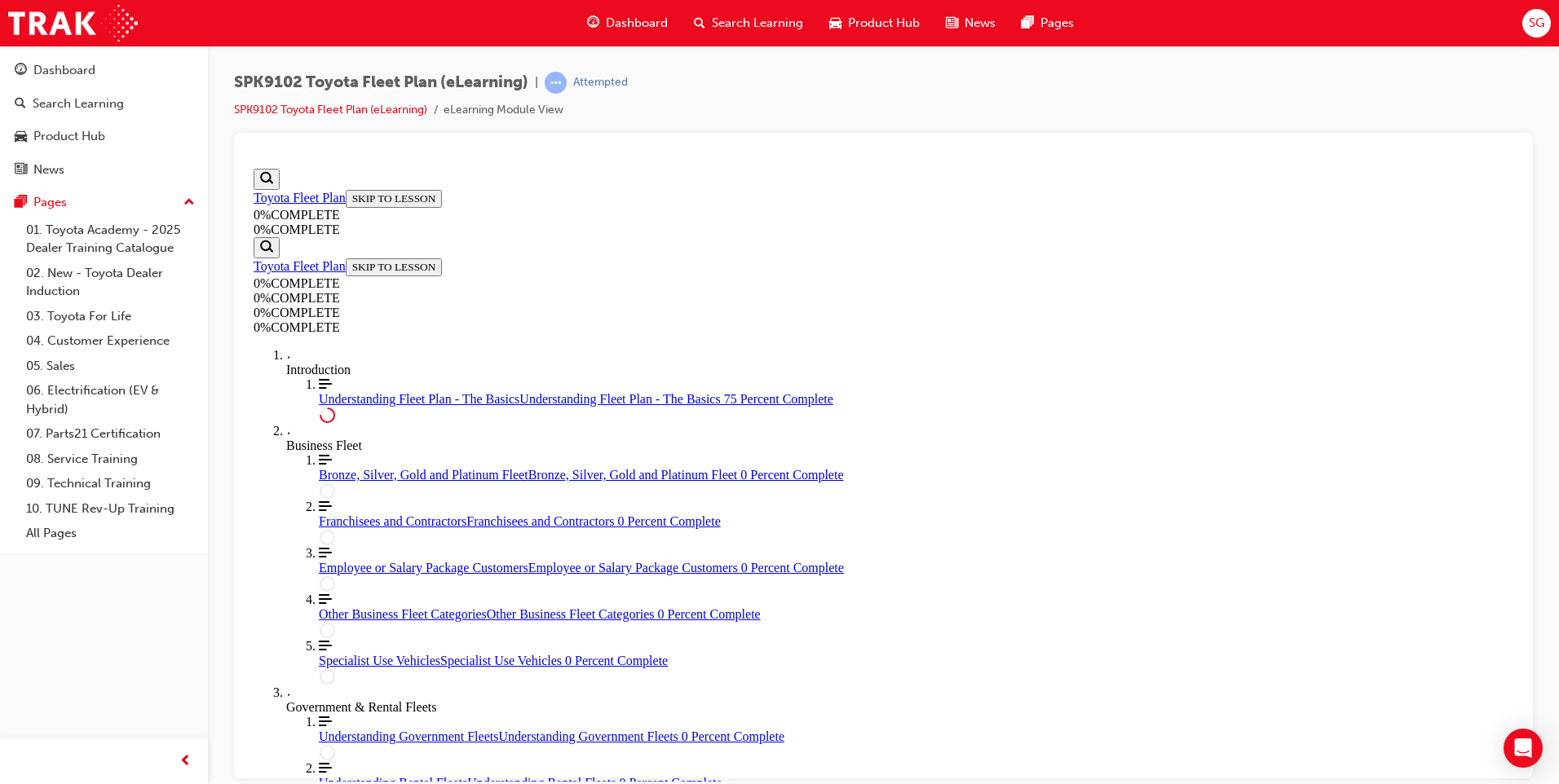
scroll to position [2529, 0]
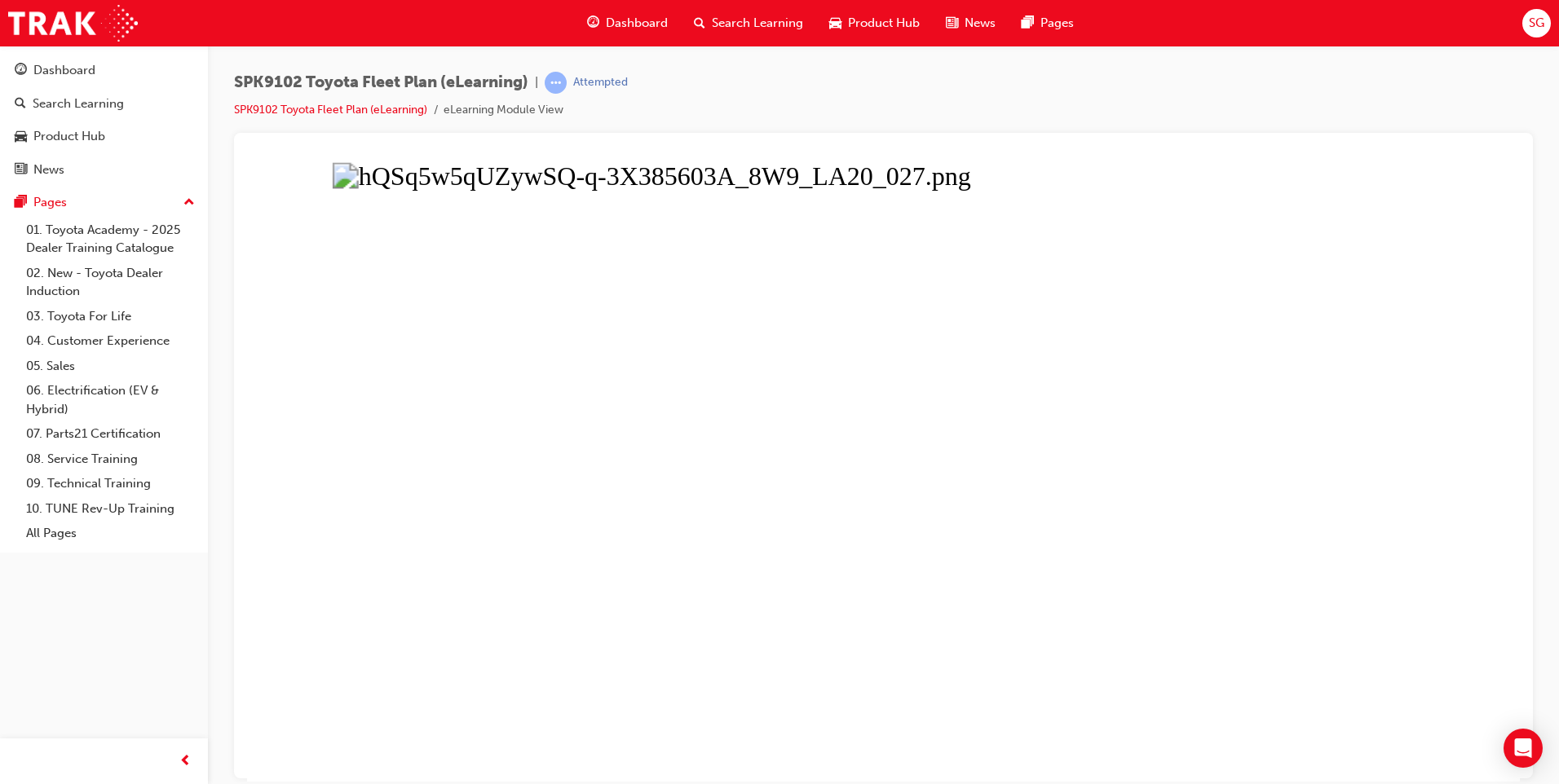
click at [1457, 415] on button "Unzoom image" at bounding box center [883, 472] width 1273 height 620
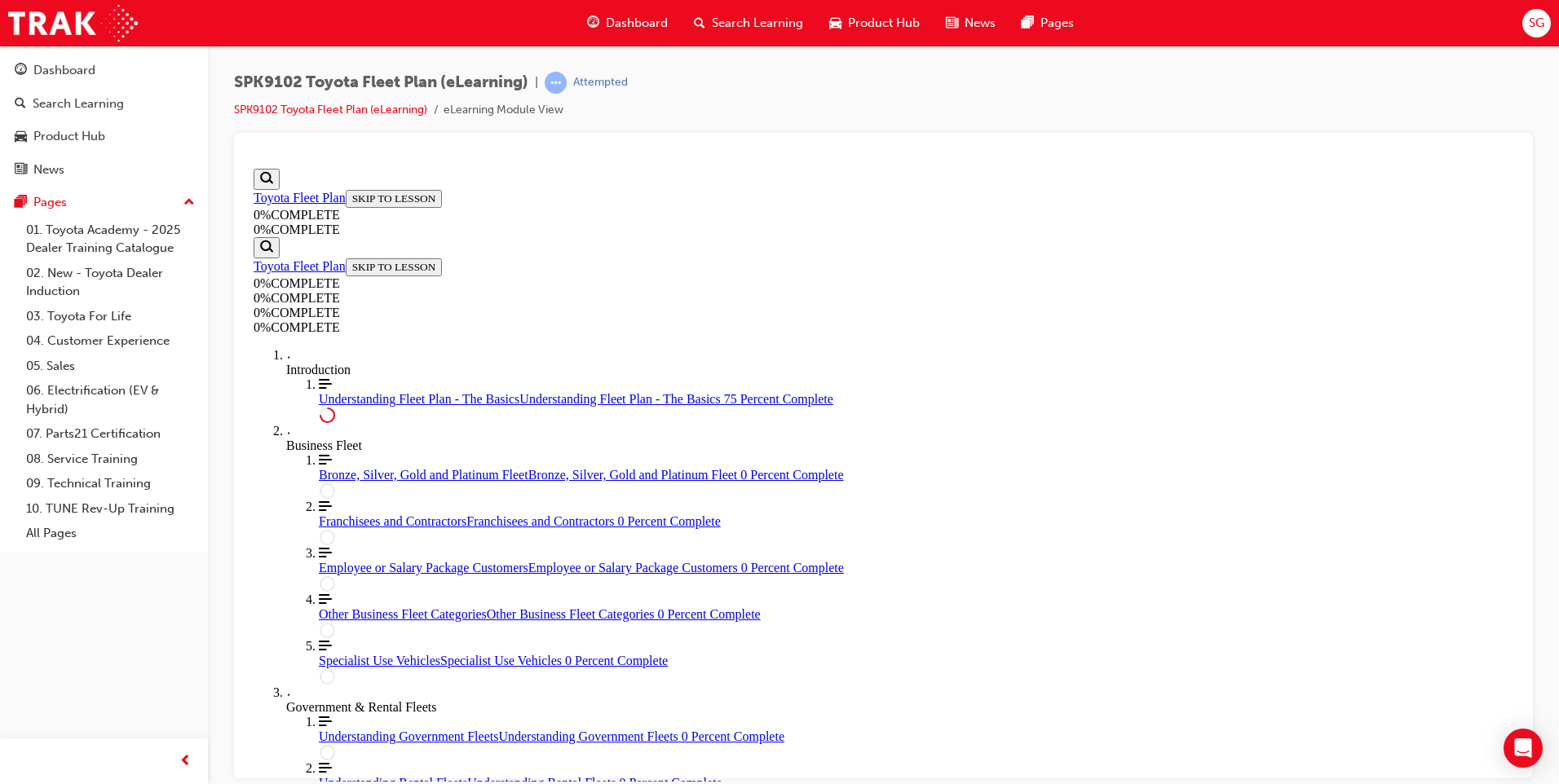
scroll to position [2978, 0]
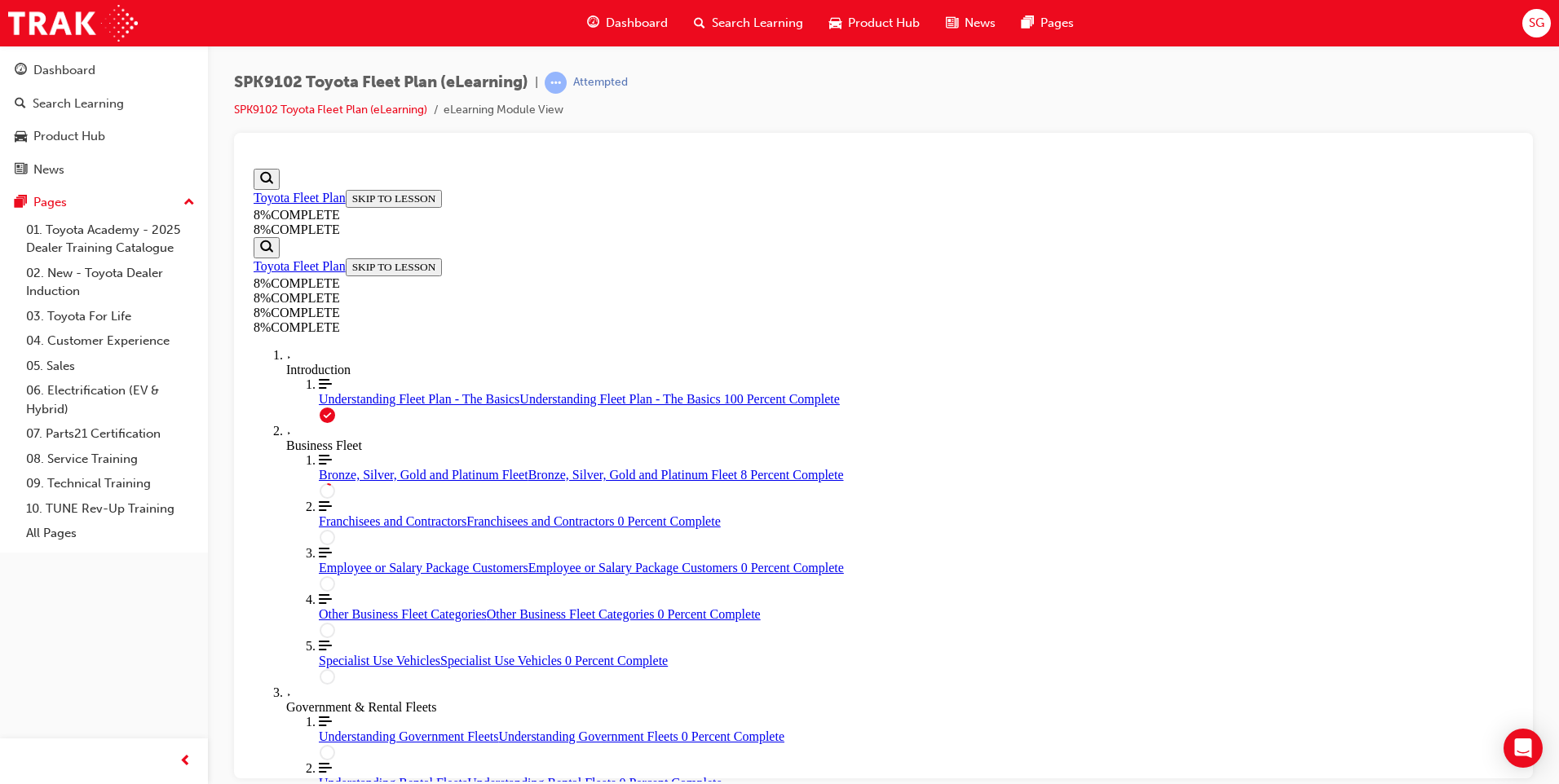
scroll to position [56, 0]
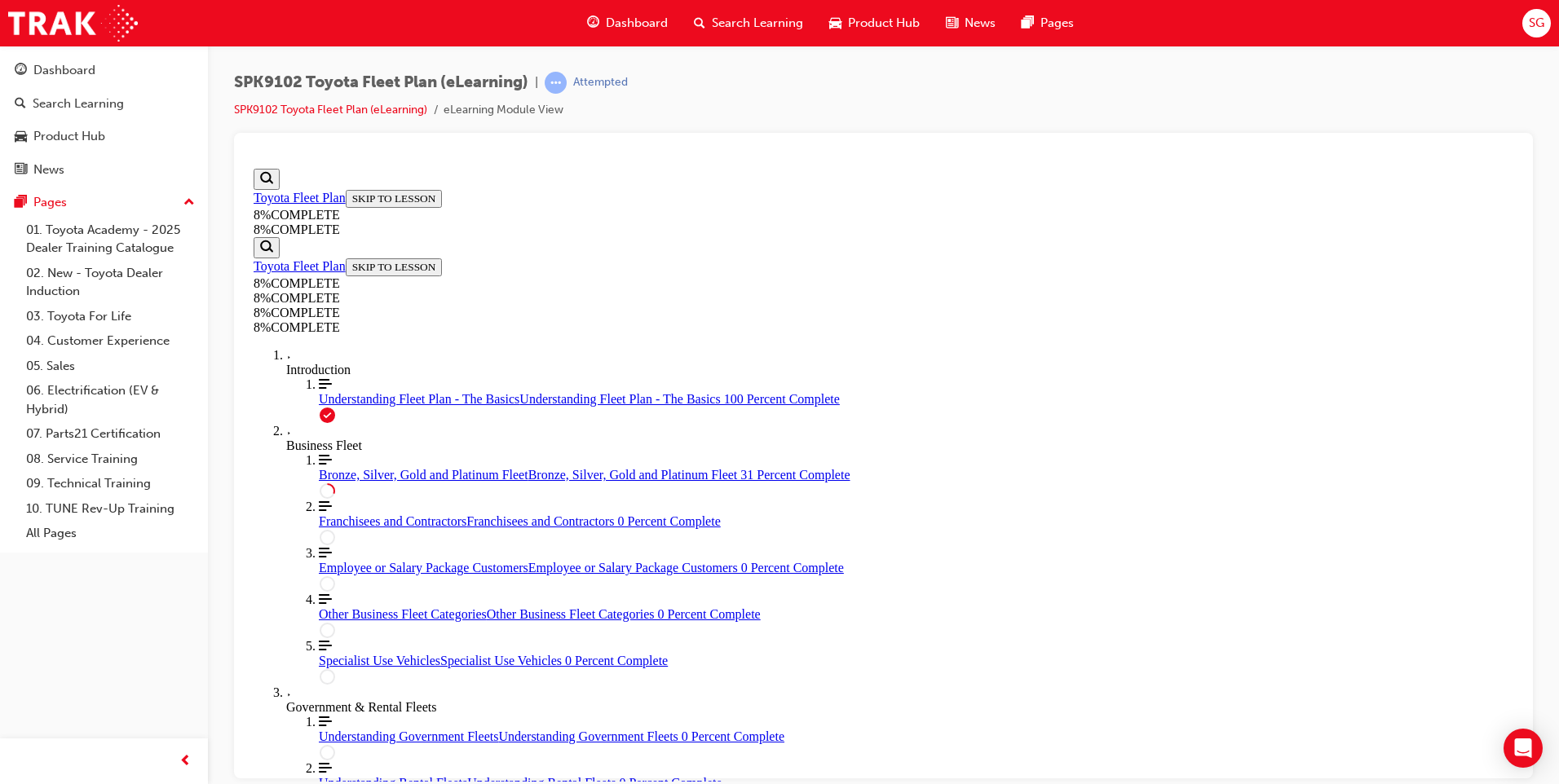
scroll to position [1671, 0]
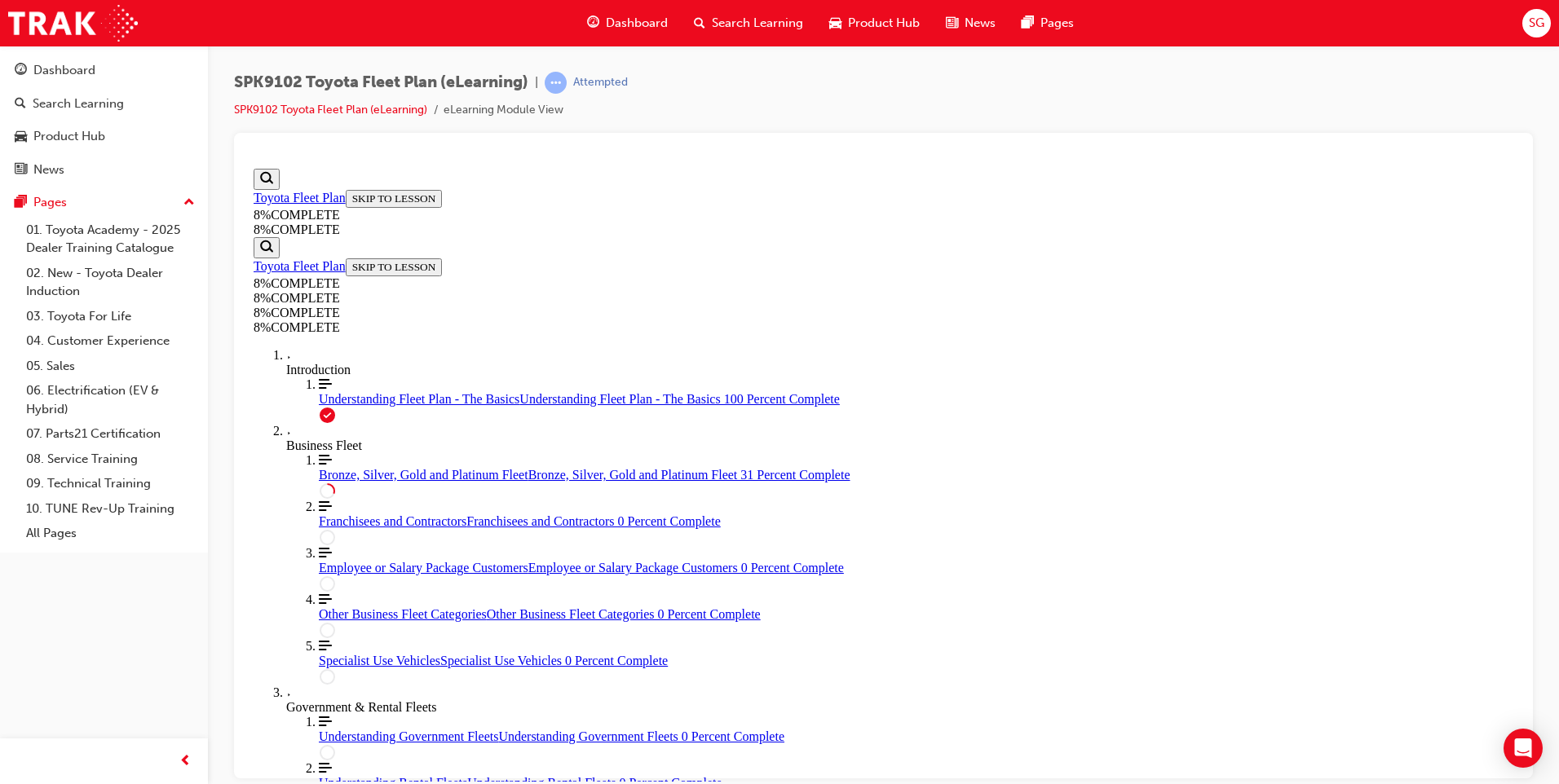
drag, startPoint x: 935, startPoint y: 514, endPoint x: 933, endPoint y: 325, distance: 189.0
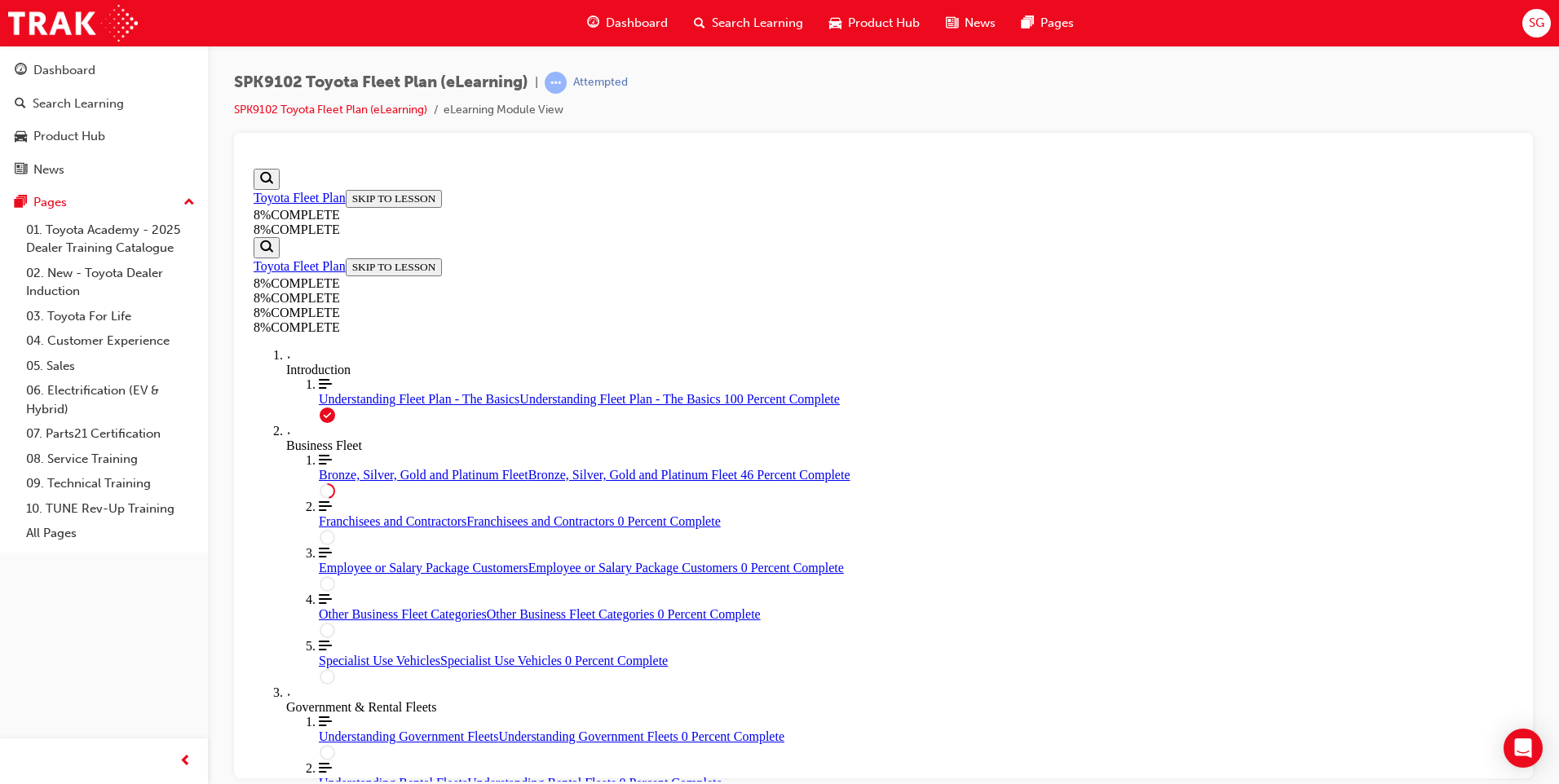
drag, startPoint x: 910, startPoint y: 408, endPoint x: 926, endPoint y: 501, distance: 94.4
drag, startPoint x: 911, startPoint y: 508, endPoint x: 914, endPoint y: 408, distance: 100.0
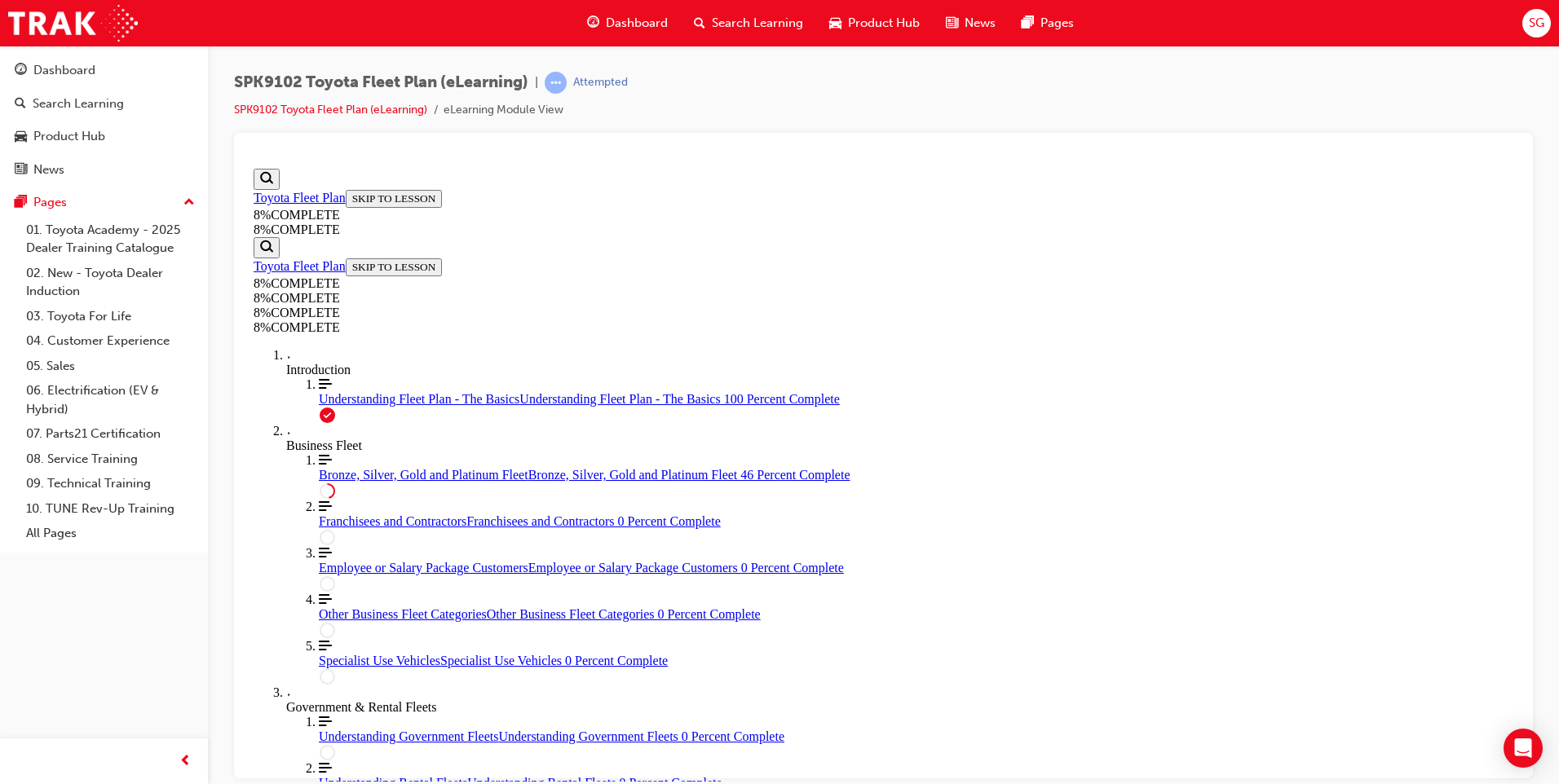
scroll to position [3608, 0]
drag, startPoint x: 906, startPoint y: 508, endPoint x: 910, endPoint y: 406, distance: 102.1
drag, startPoint x: 1066, startPoint y: 530, endPoint x: 1086, endPoint y: 497, distance: 38.6
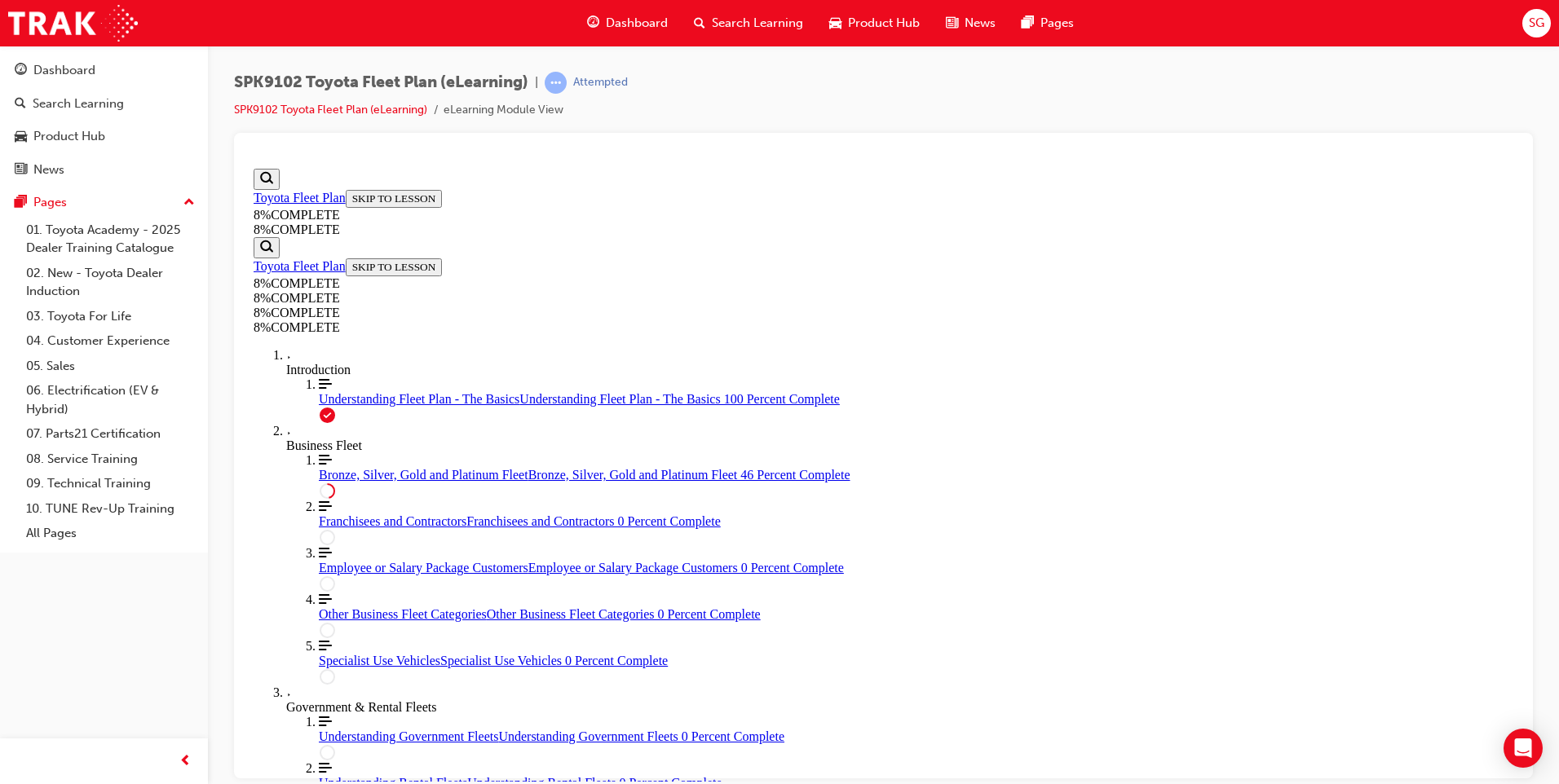
drag, startPoint x: 886, startPoint y: 447, endPoint x: 891, endPoint y: 549, distance: 102.1
drag, startPoint x: 866, startPoint y: 439, endPoint x: 866, endPoint y: 562, distance: 123.0
drag, startPoint x: 869, startPoint y: 555, endPoint x: 1023, endPoint y: 453, distance: 184.7
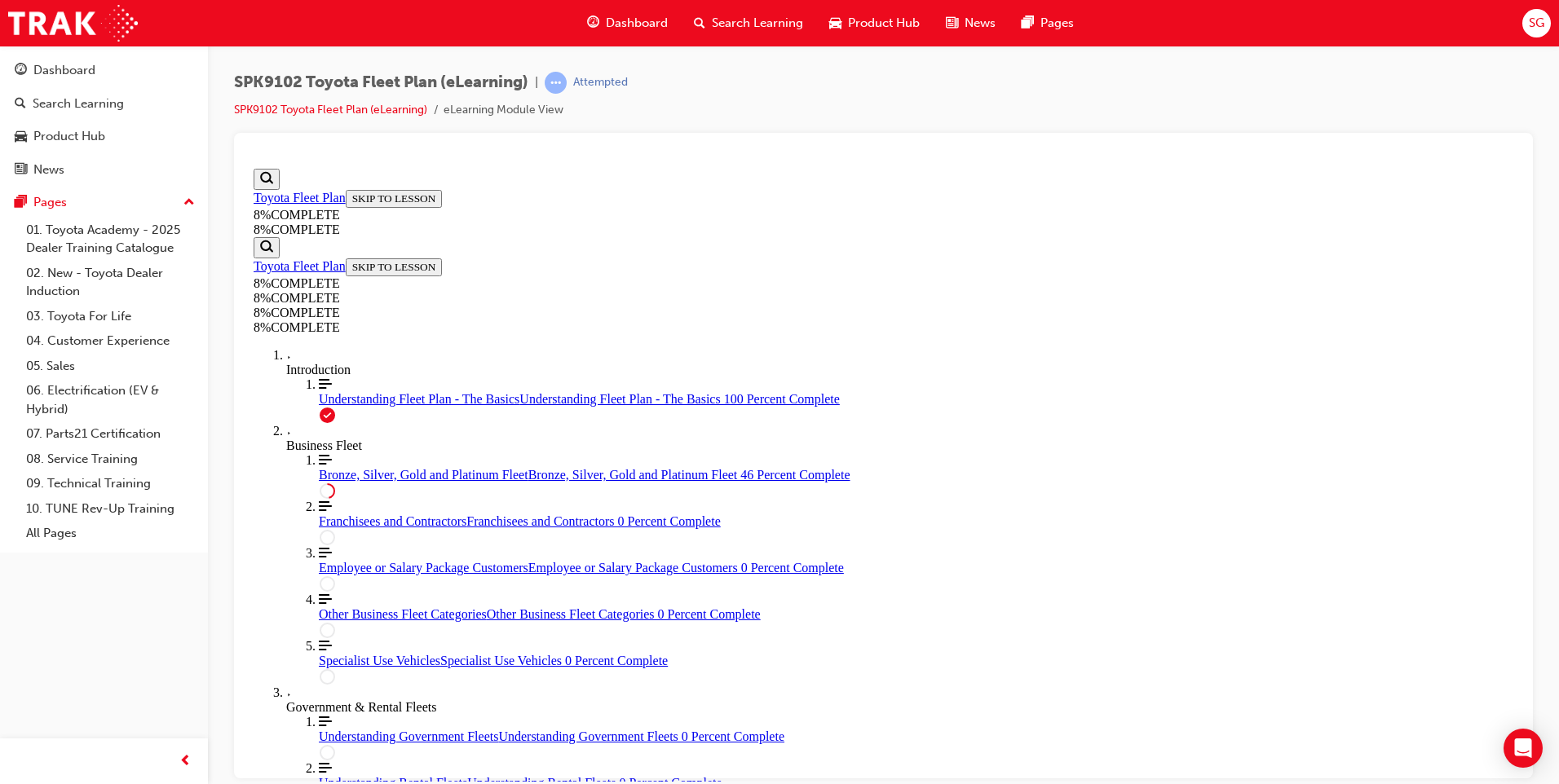
drag, startPoint x: 1053, startPoint y: 453, endPoint x: 1033, endPoint y: 493, distance: 44.7
drag, startPoint x: 928, startPoint y: 440, endPoint x: 844, endPoint y: 435, distance: 84.1
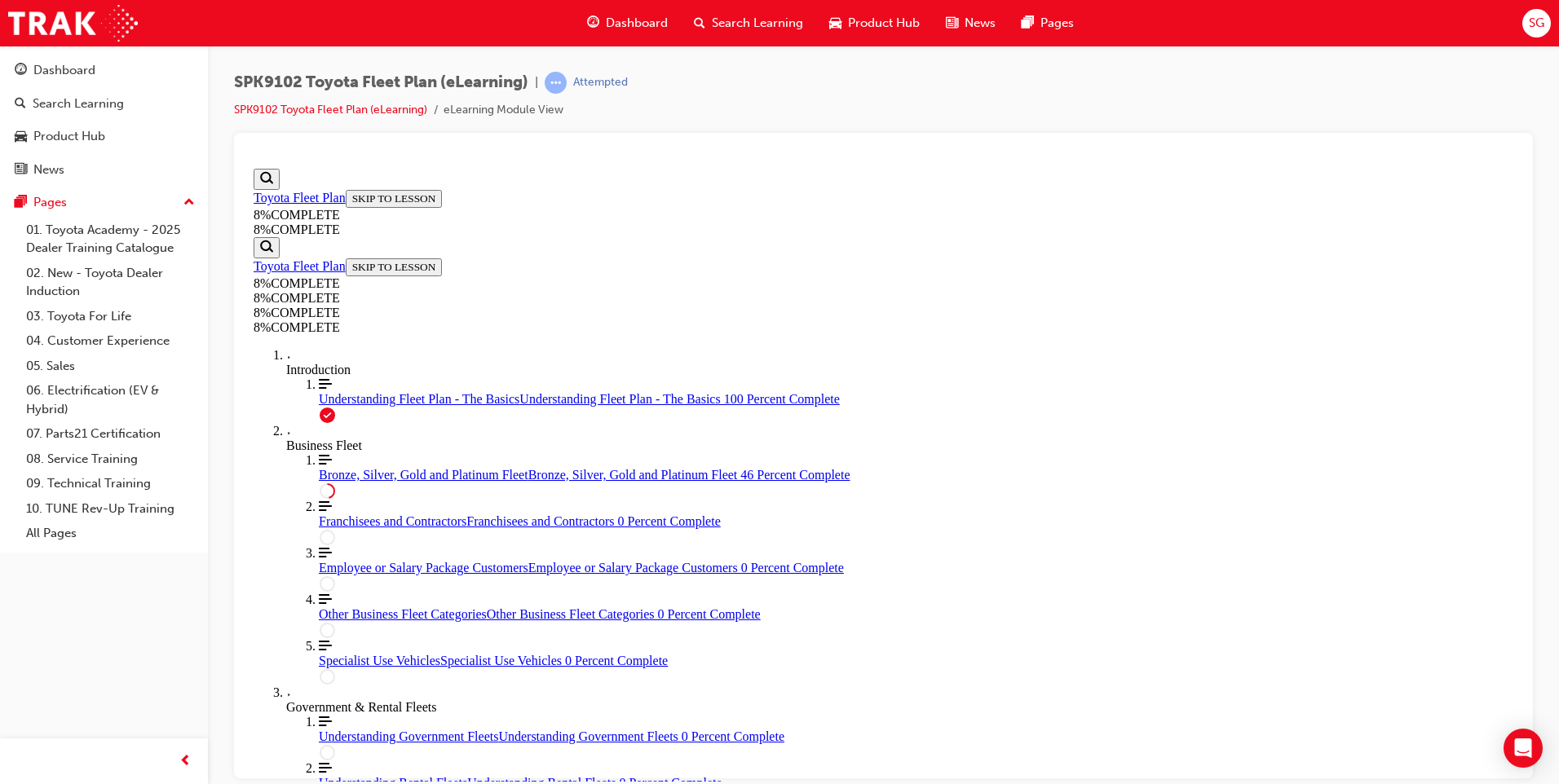
drag, startPoint x: 853, startPoint y: 468, endPoint x: 826, endPoint y: 459, distance: 28.5
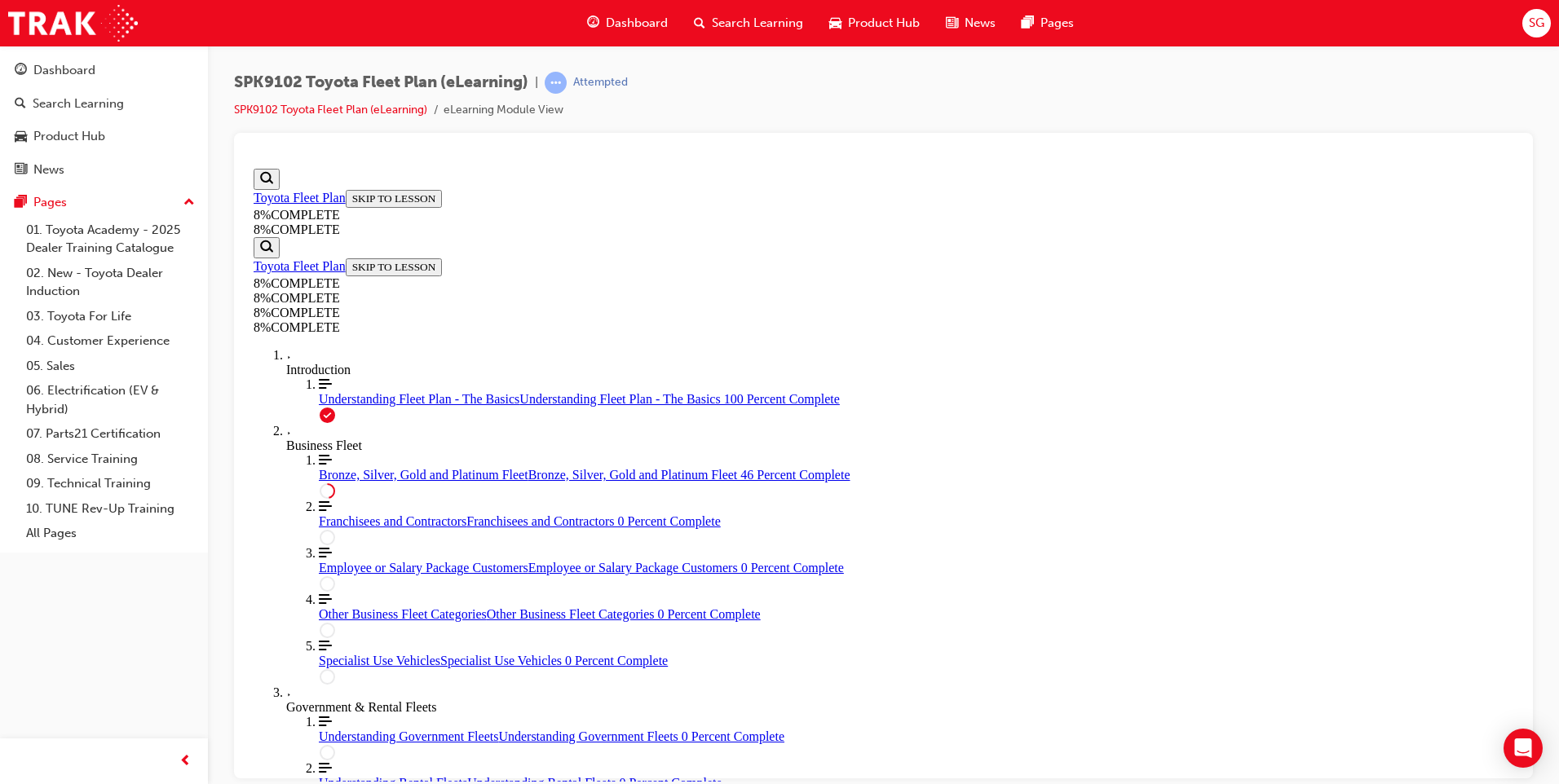
drag, startPoint x: 885, startPoint y: 472, endPoint x: 1143, endPoint y: 373, distance: 276.3
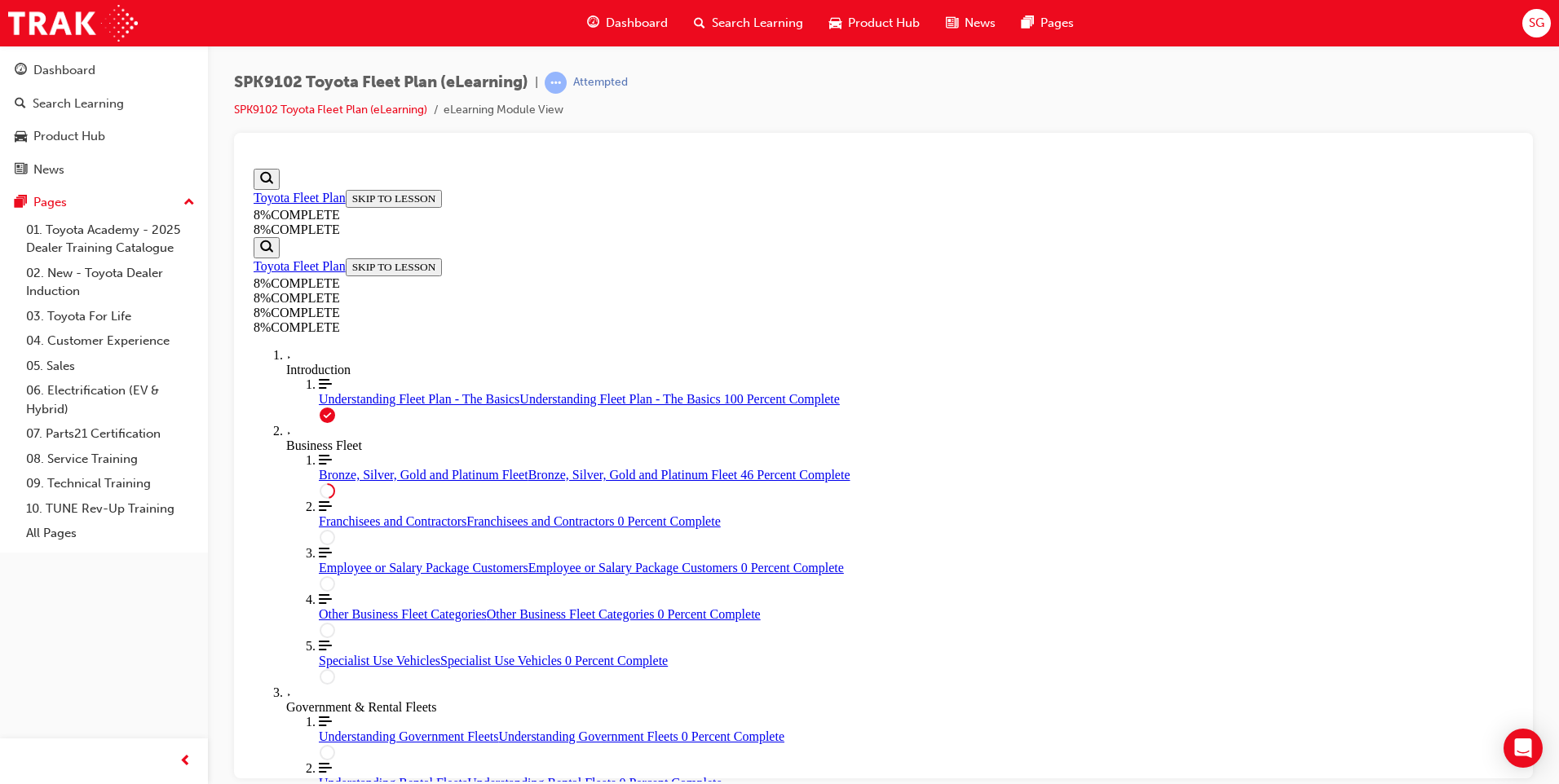
drag, startPoint x: 863, startPoint y: 347, endPoint x: 824, endPoint y: 346, distance: 39.0
drag, startPoint x: 823, startPoint y: 421, endPoint x: 858, endPoint y: 420, distance: 35.0
drag, startPoint x: 834, startPoint y: 538, endPoint x: 879, endPoint y: 538, distance: 45.0
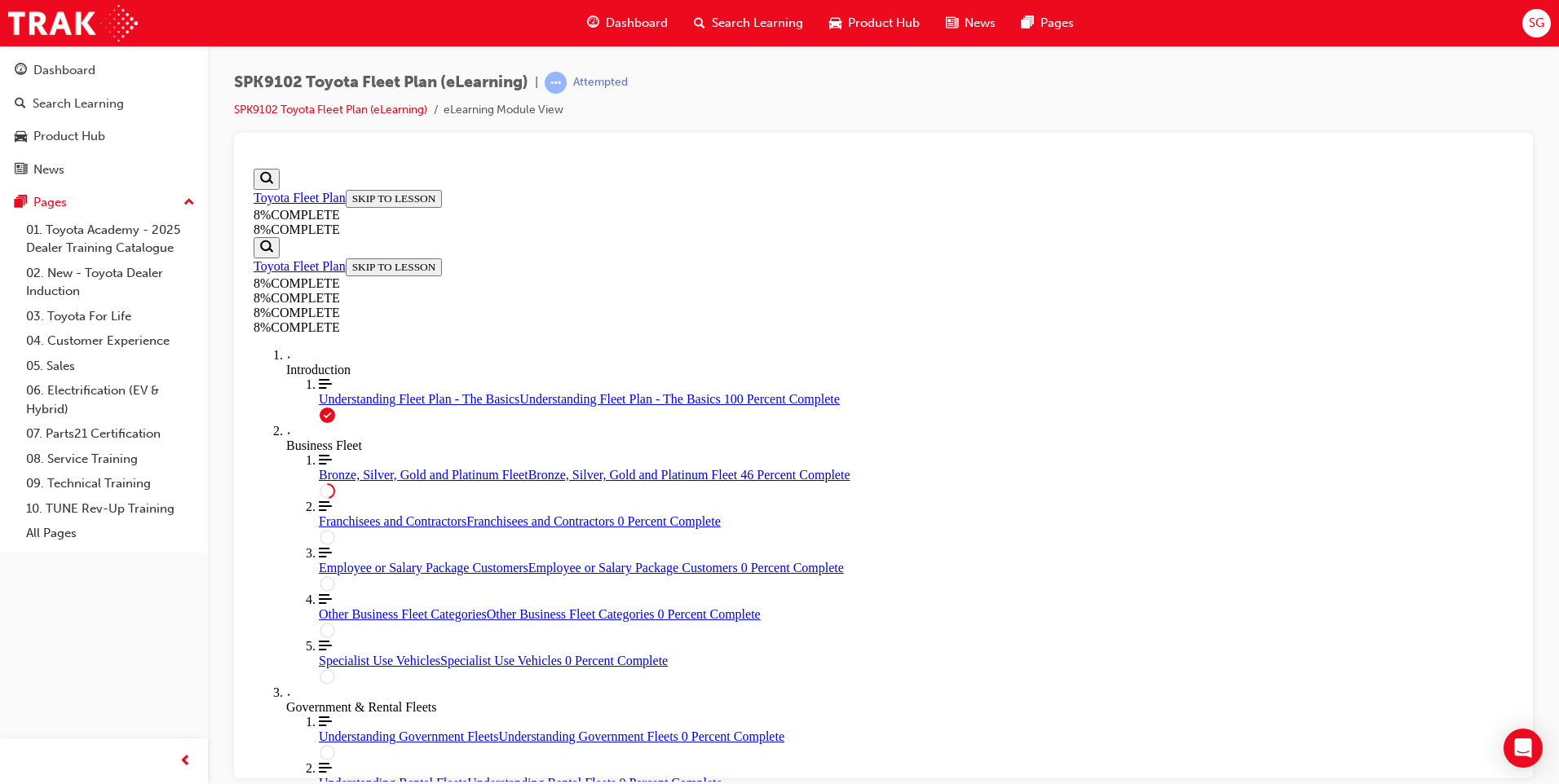
drag, startPoint x: 832, startPoint y: 633, endPoint x: 885, endPoint y: 640, distance: 53.5
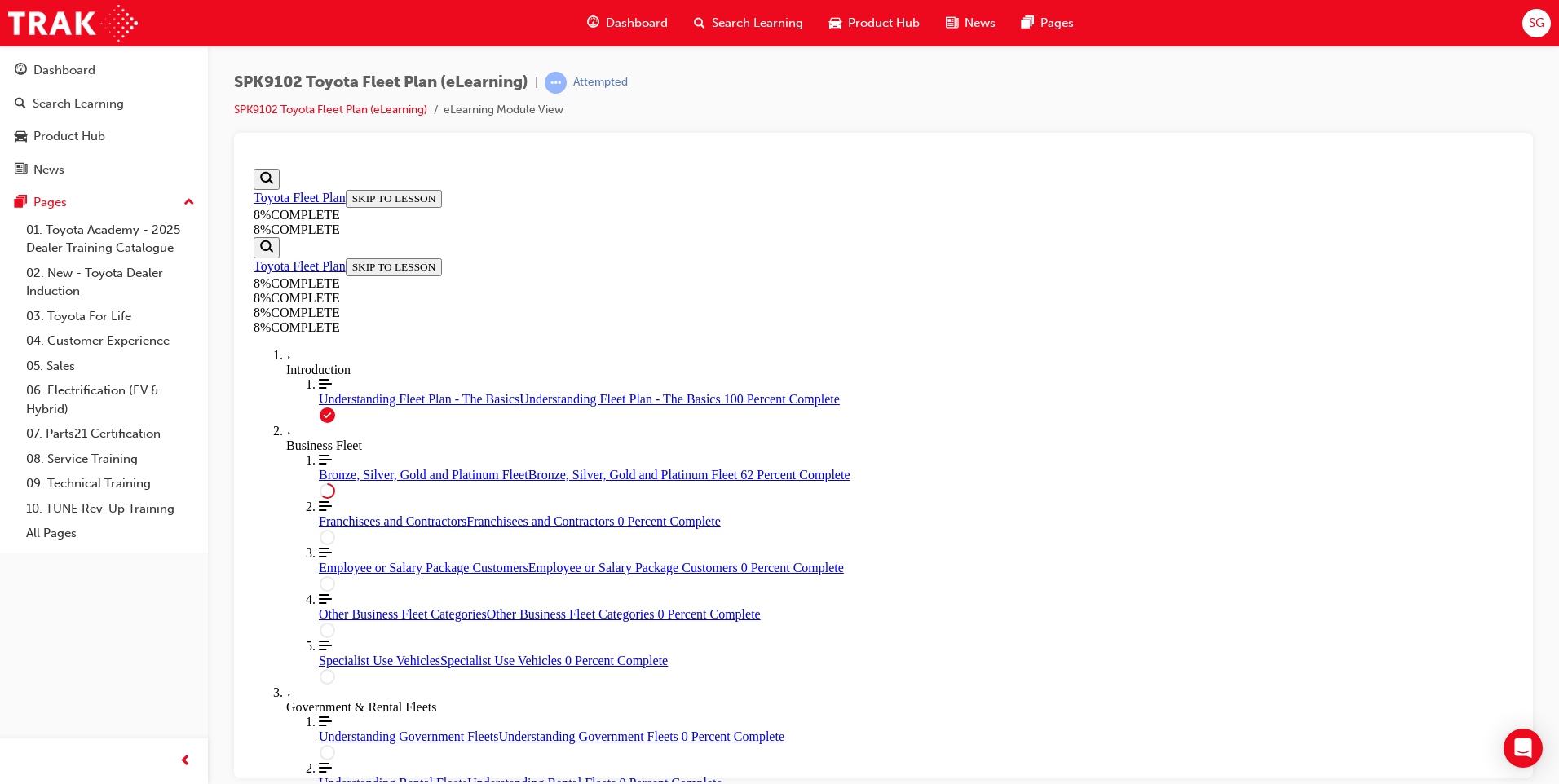
scroll to position [4790, 0]
drag, startPoint x: 853, startPoint y: 405, endPoint x: 900, endPoint y: 643, distance: 242.6
drag, startPoint x: 867, startPoint y: 409, endPoint x: 915, endPoint y: 487, distance: 91.6
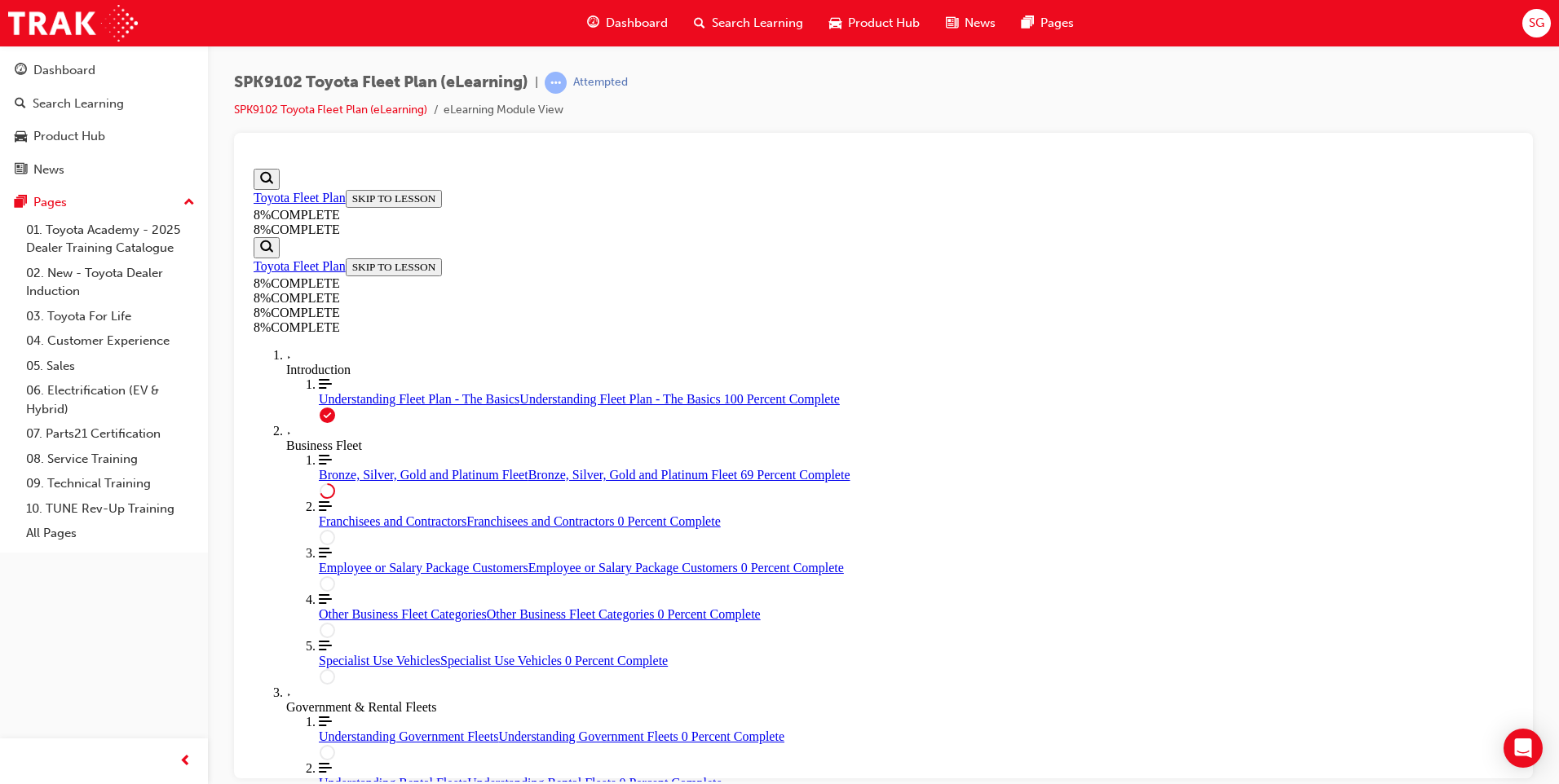
scroll to position [5238, 0]
drag, startPoint x: 908, startPoint y: 620, endPoint x: 961, endPoint y: 620, distance: 53.0
drag, startPoint x: 834, startPoint y: 466, endPoint x: 882, endPoint y: 468, distance: 48.0
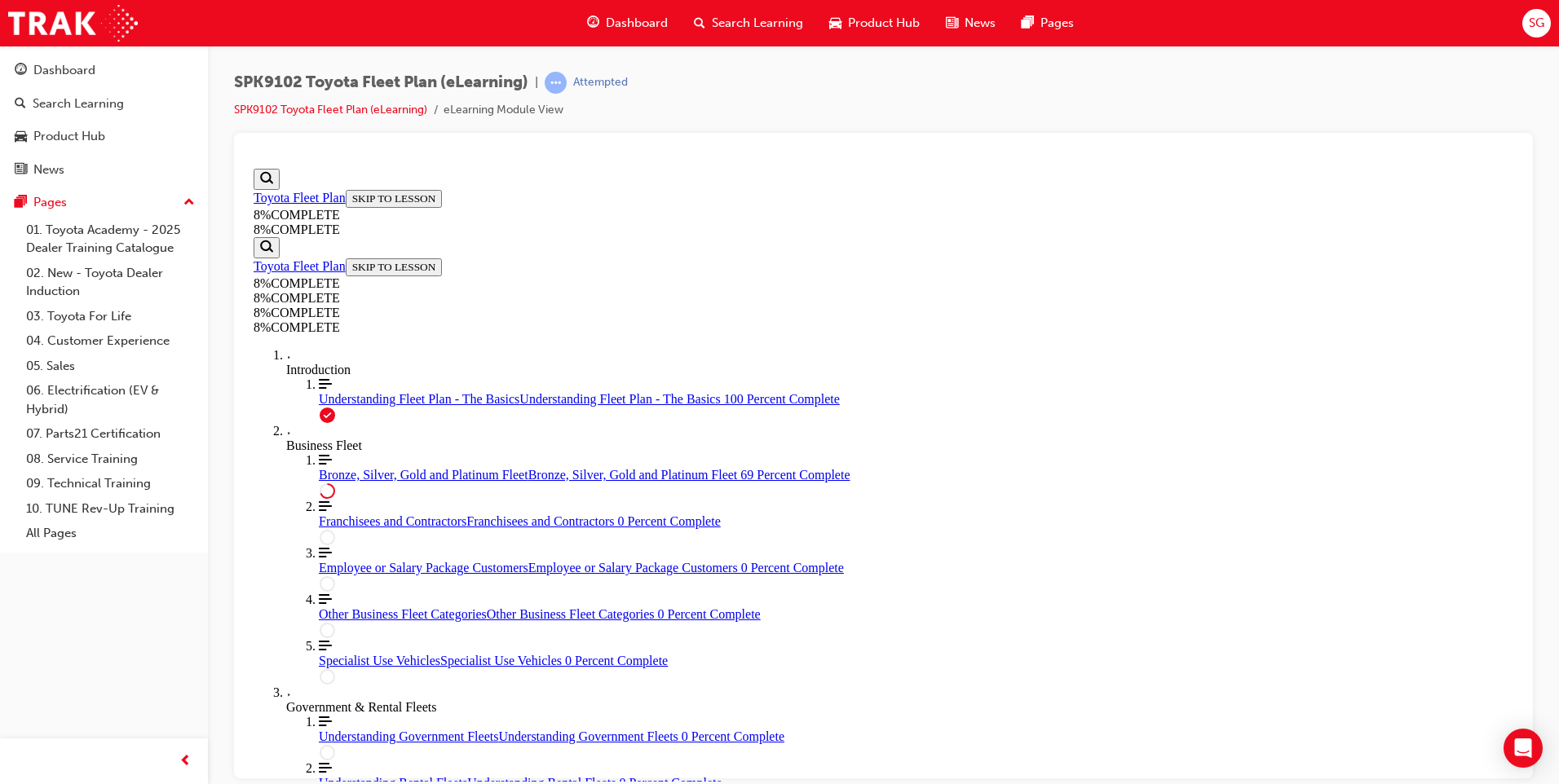
scroll to position [5401, 0]
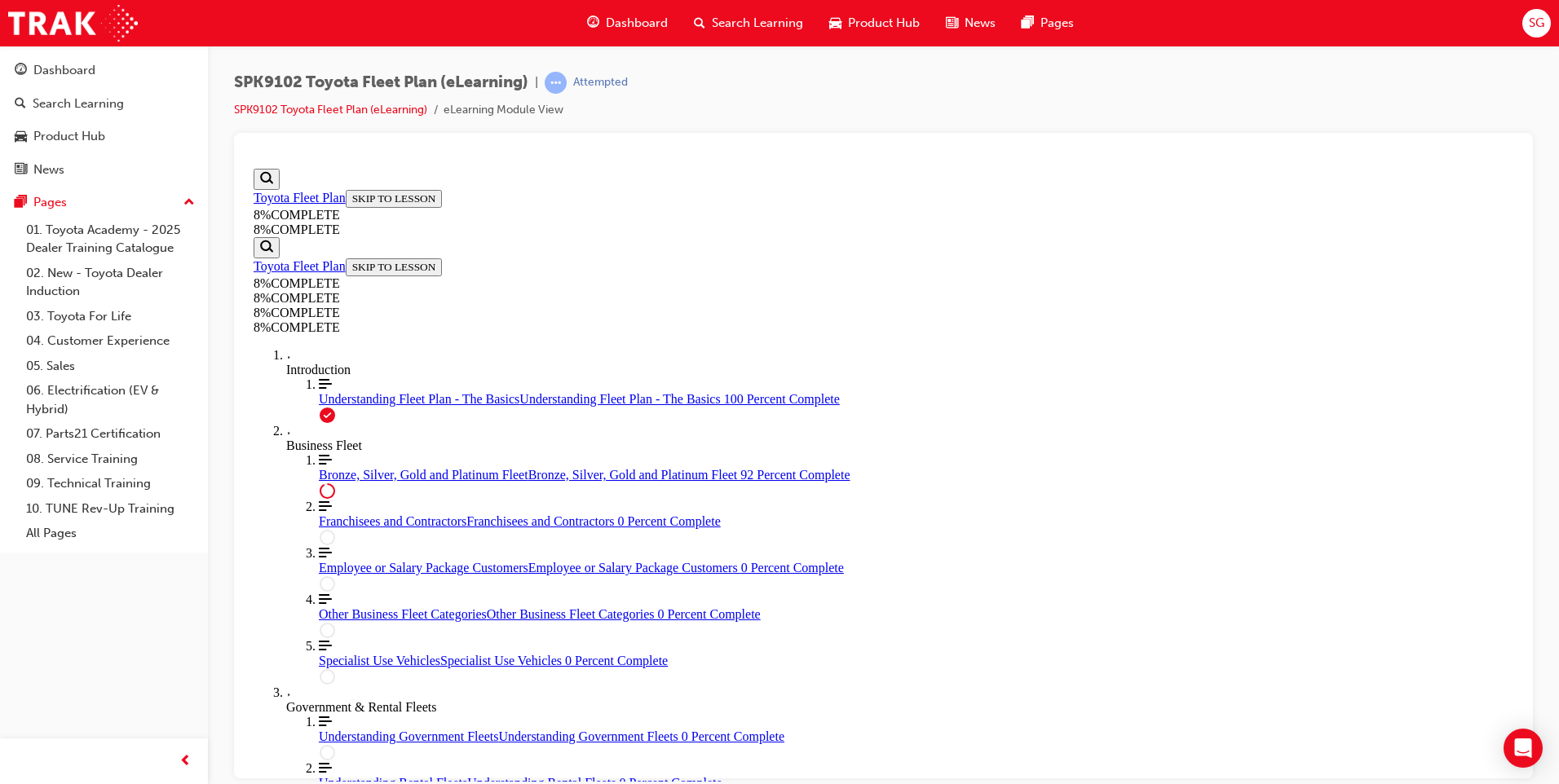
drag, startPoint x: 773, startPoint y: 381, endPoint x: 899, endPoint y: 538, distance: 201.3
drag, startPoint x: 871, startPoint y: 414, endPoint x: 998, endPoint y: 494, distance: 150.1
drag, startPoint x: 885, startPoint y: 427, endPoint x: 1042, endPoint y: 511, distance: 178.1
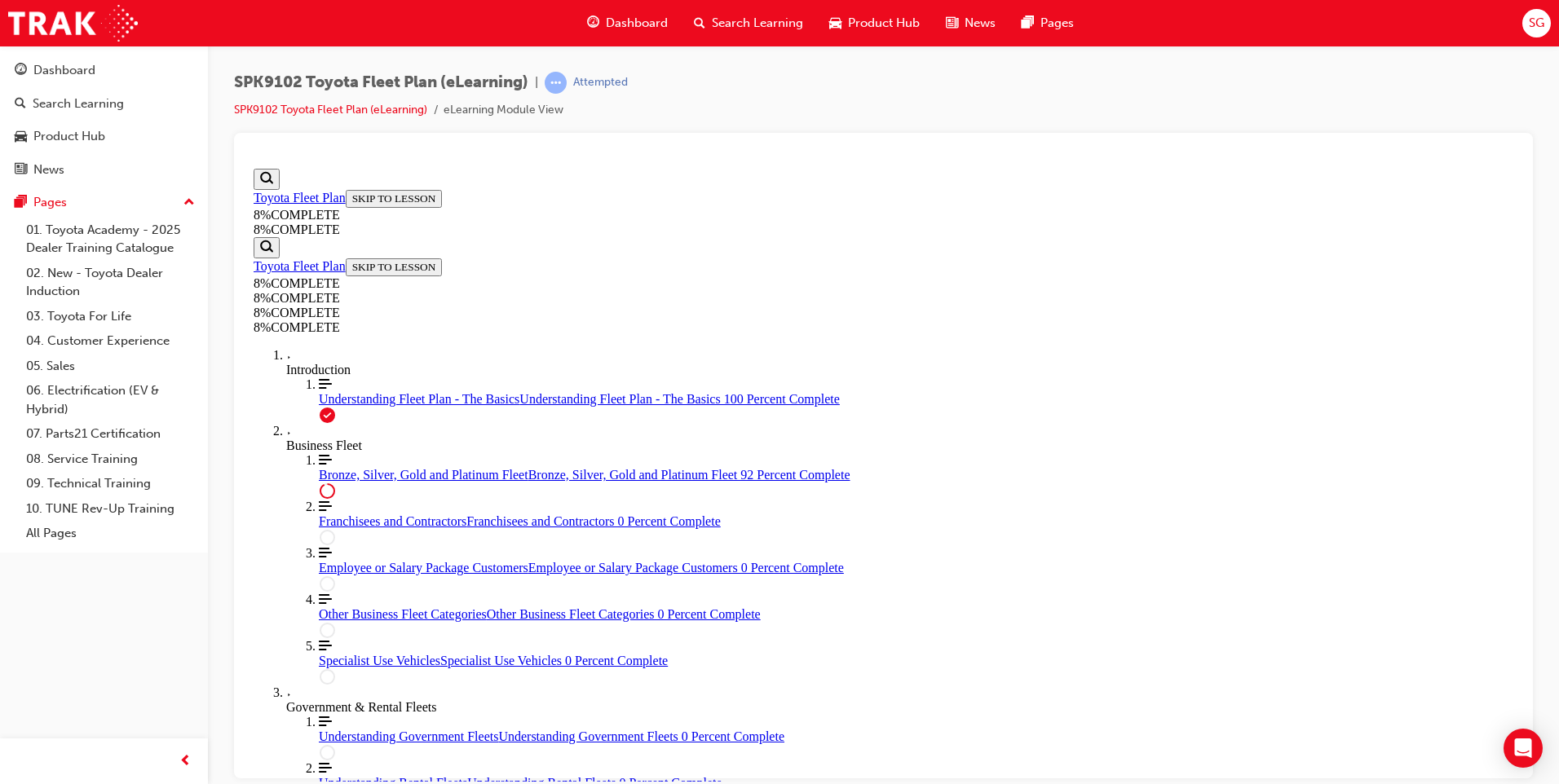
scroll to position [6970, 0]
drag, startPoint x: 917, startPoint y: 465, endPoint x: 970, endPoint y: 466, distance: 53.0
drag, startPoint x: 896, startPoint y: 386, endPoint x: 1046, endPoint y: 387, distance: 150.0
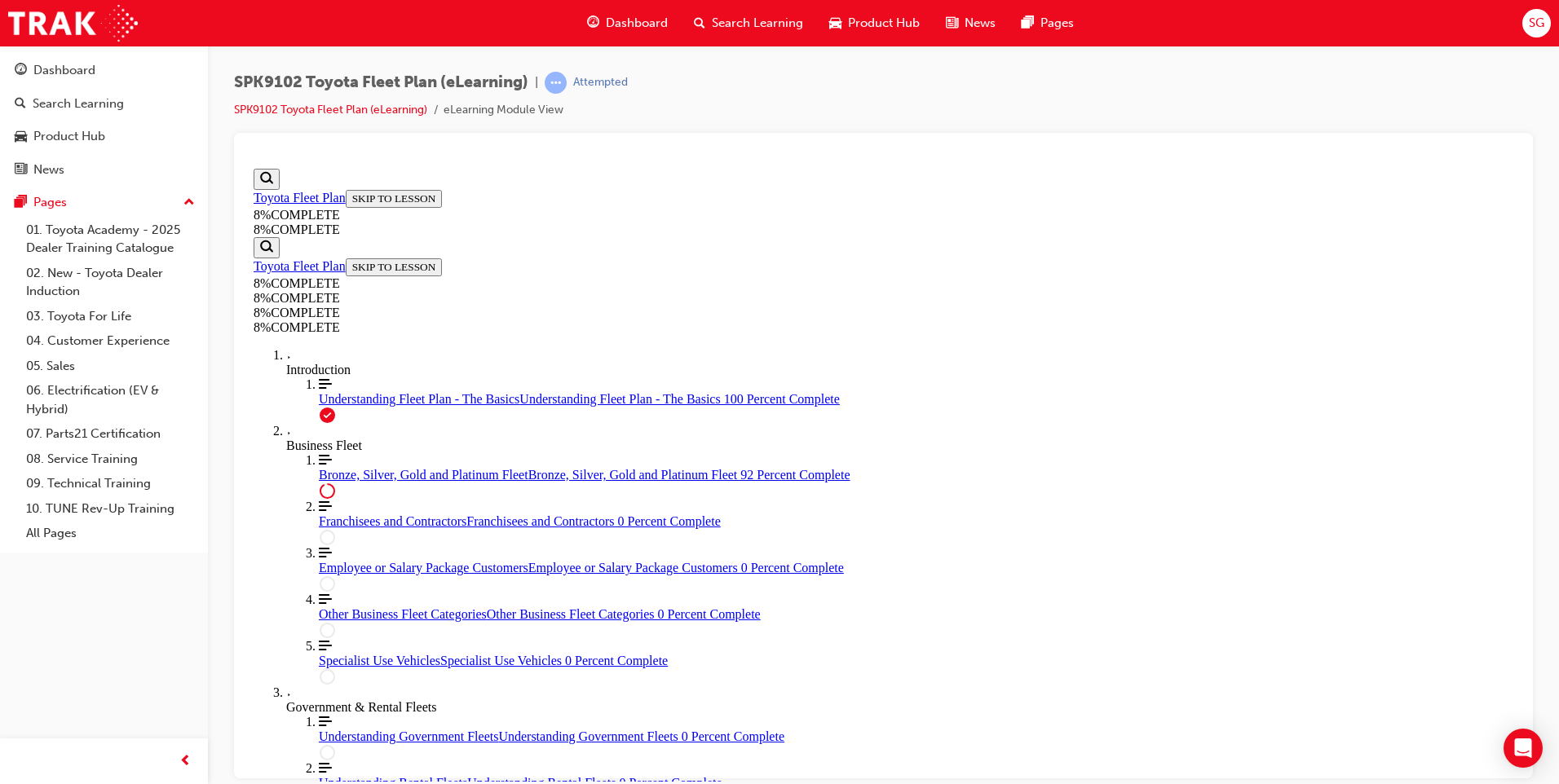
drag, startPoint x: 918, startPoint y: 627, endPoint x: 1010, endPoint y: 627, distance: 92.0
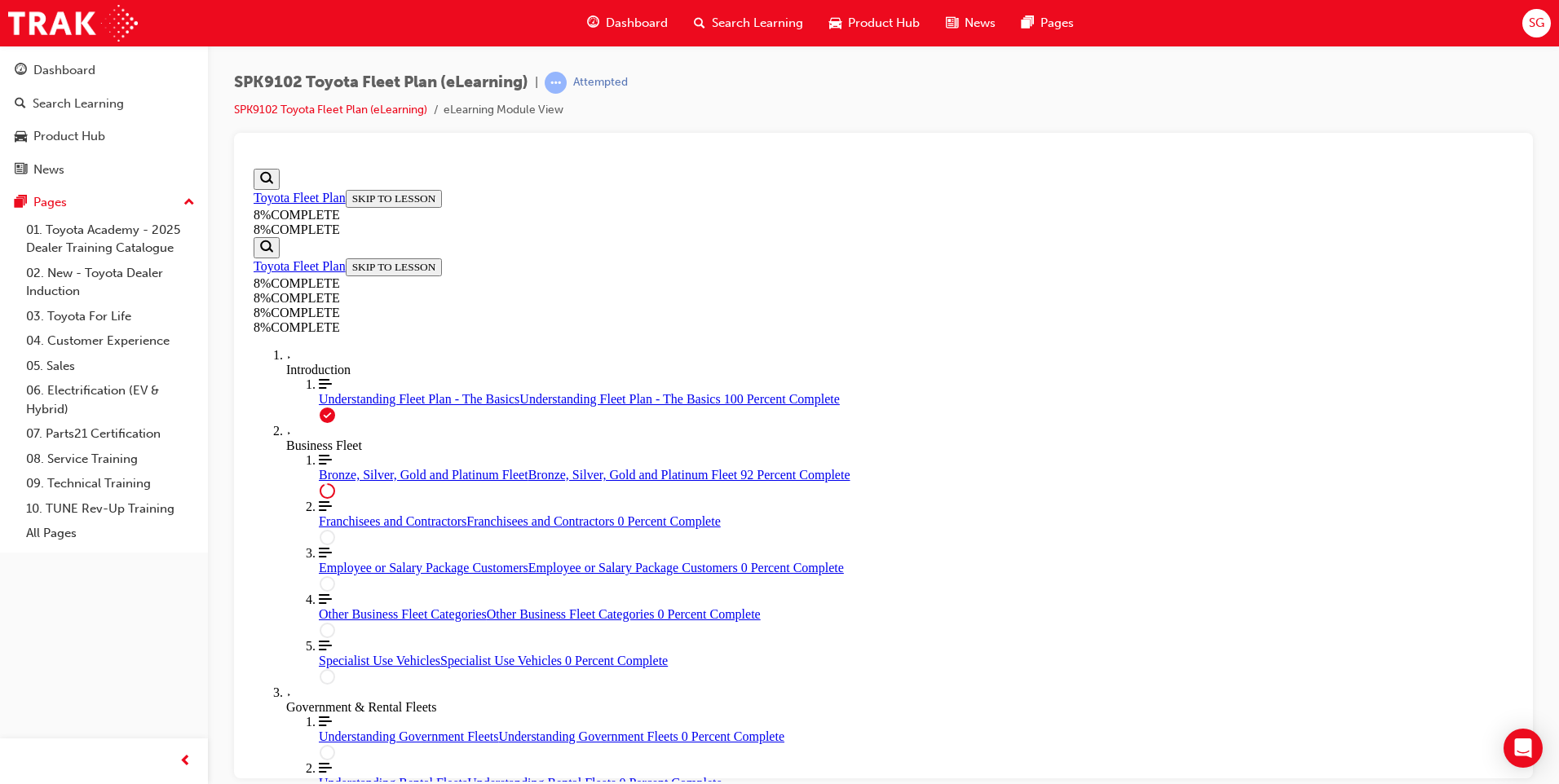
drag, startPoint x: 914, startPoint y: 548, endPoint x: 1126, endPoint y: 573, distance: 213.5
drag, startPoint x: 965, startPoint y: 537, endPoint x: 1120, endPoint y: 556, distance: 156.2
drag, startPoint x: 960, startPoint y: 629, endPoint x: 1090, endPoint y: 575, distance: 140.8
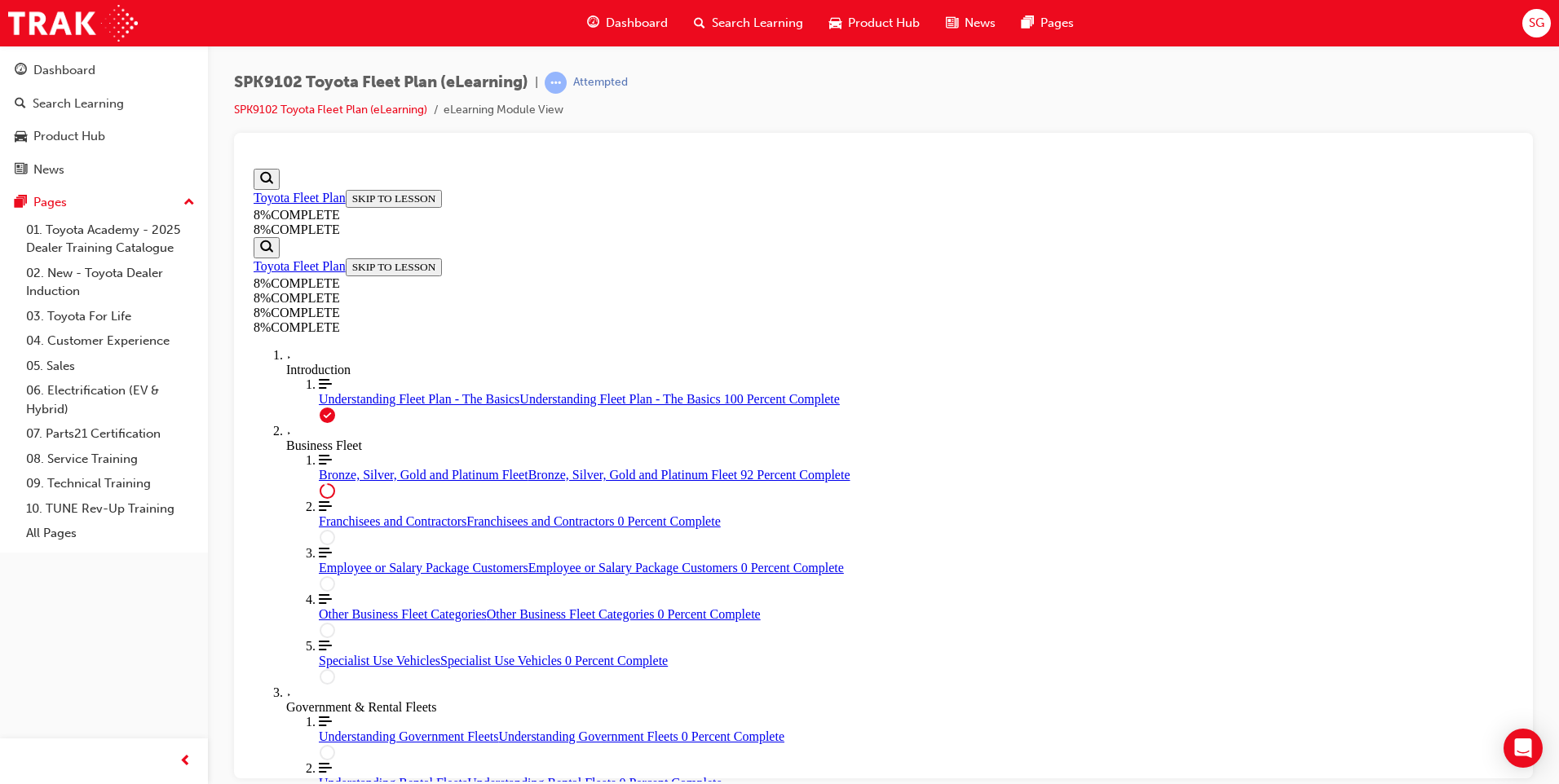
drag, startPoint x: 904, startPoint y: 627, endPoint x: 1069, endPoint y: 628, distance: 165.0
drag, startPoint x: 880, startPoint y: 479, endPoint x: 1021, endPoint y: 479, distance: 141.0
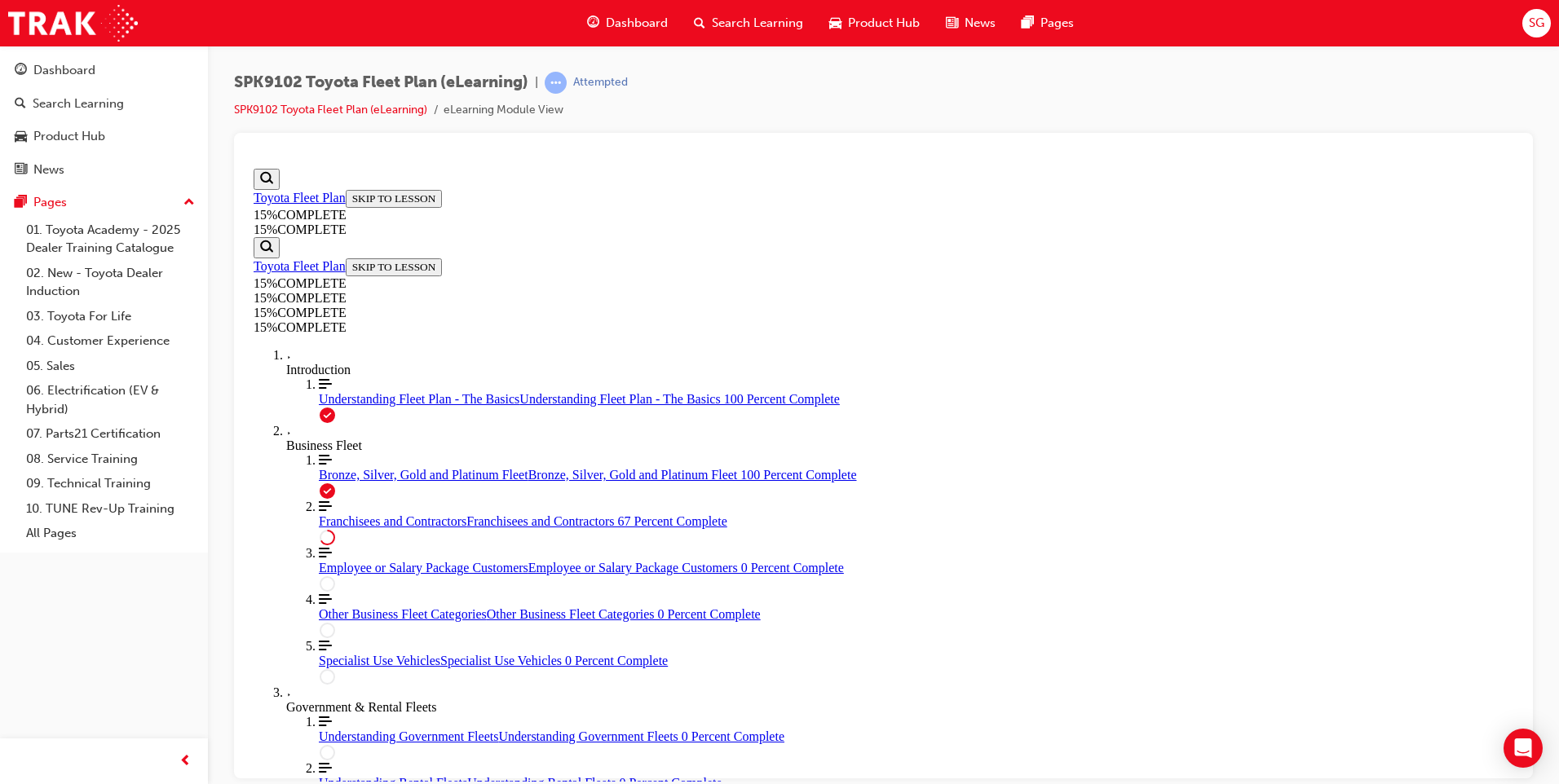
scroll to position [412, 0]
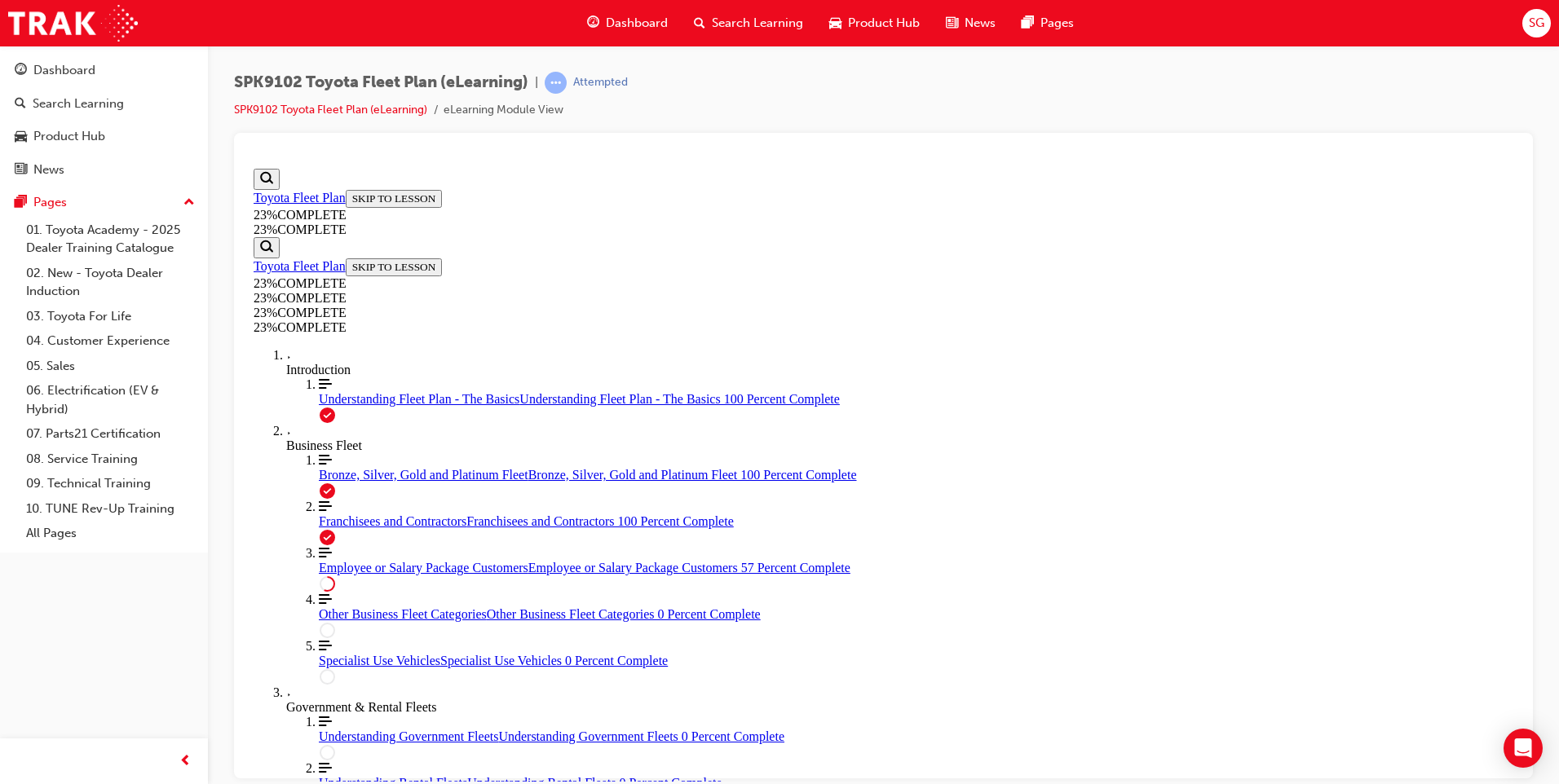
scroll to position [1116, 0]
